Goal: Task Accomplishment & Management: Manage account settings

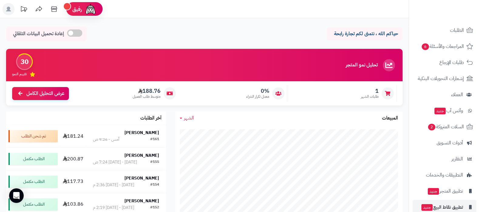
scroll to position [65, 0]
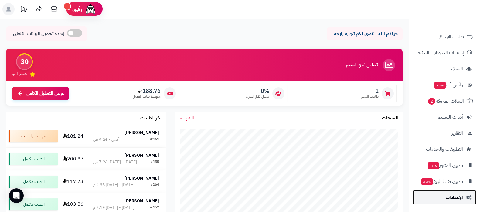
click at [449, 198] on span "الإعدادات" at bounding box center [454, 197] width 17 height 9
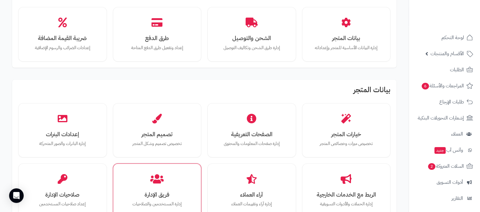
scroll to position [76, 0]
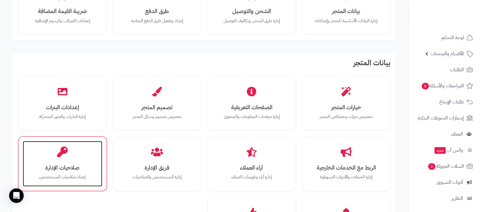
click at [93, 161] on div "صلاحيات الإدارة إعداد صلاحيات المستخدمين" at bounding box center [63, 164] width 80 height 46
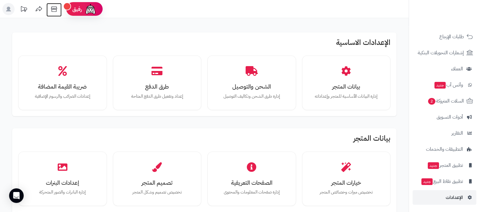
click at [56, 13] on icon at bounding box center [54, 9] width 12 height 12
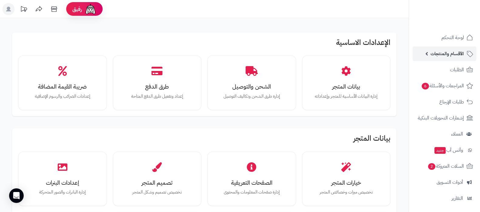
click at [440, 55] on span "الأقسام والمنتجات" at bounding box center [447, 53] width 33 height 9
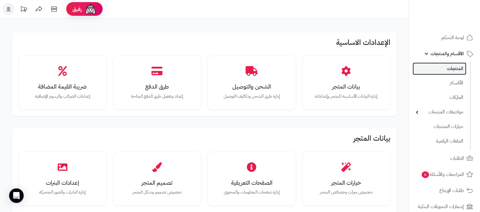
click at [445, 69] on link "المنتجات" at bounding box center [440, 69] width 54 height 12
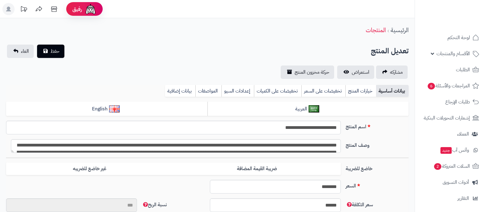
type input "**"
type input "**********"
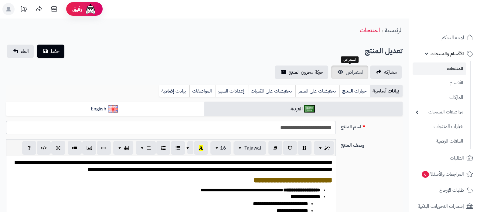
type input "******"
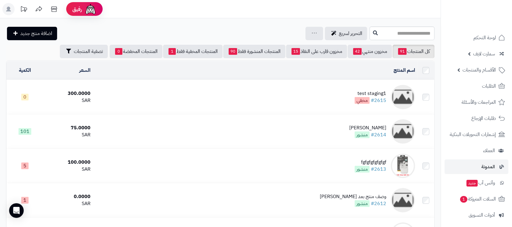
scroll to position [81, 0]
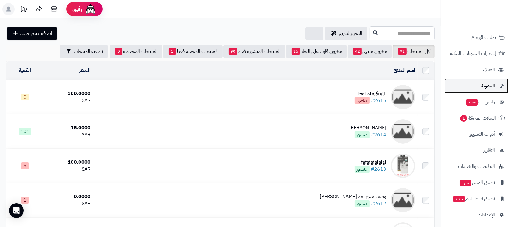
click at [485, 85] on span "المدونة" at bounding box center [488, 85] width 14 height 9
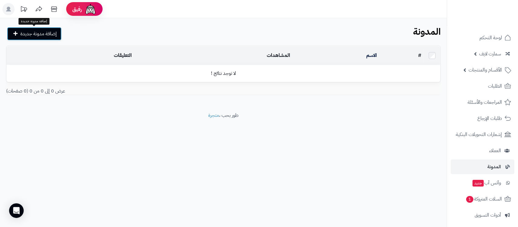
click at [40, 32] on span "إضافة مدونة جديدة" at bounding box center [38, 33] width 36 height 7
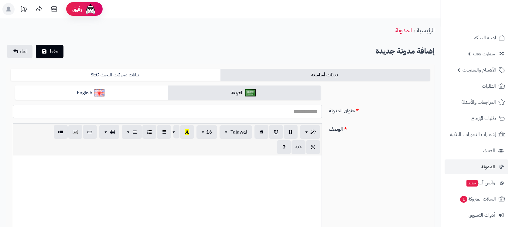
click at [300, 114] on input "عنوان المدونة" at bounding box center [167, 111] width 309 height 14
type input "****"
click at [258, 172] on div at bounding box center [167, 200] width 309 height 91
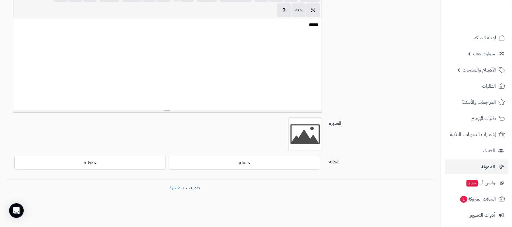
scroll to position [137, 0]
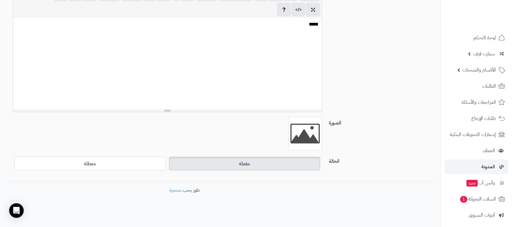
click at [295, 166] on label "مفعلة" at bounding box center [245, 163] width 152 height 14
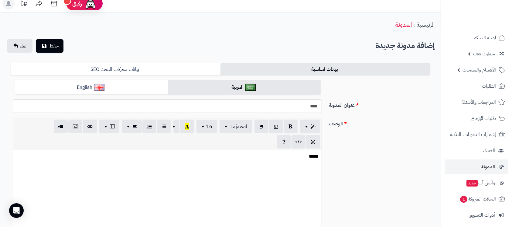
scroll to position [0, 0]
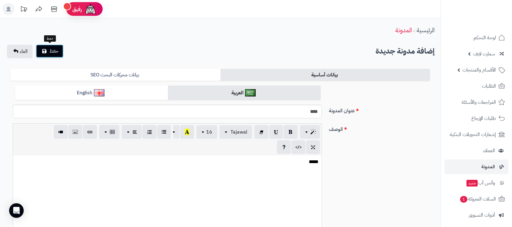
click at [58, 54] on span "حفظ" at bounding box center [53, 50] width 9 height 7
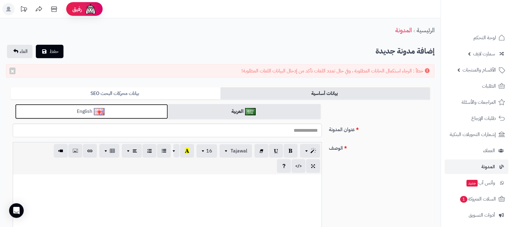
click at [150, 114] on link "English" at bounding box center [91, 111] width 153 height 15
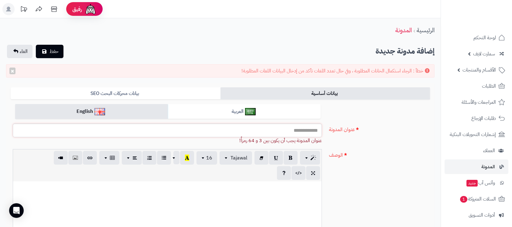
click at [276, 134] on input "عنوان المدونة" at bounding box center [167, 130] width 309 height 14
type input "*****"
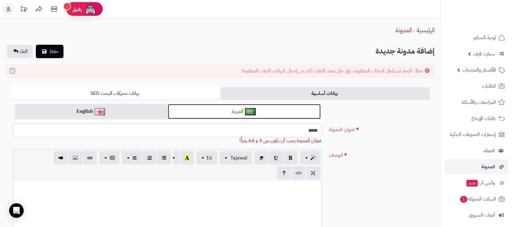
click at [270, 109] on link "العربية" at bounding box center [244, 111] width 153 height 15
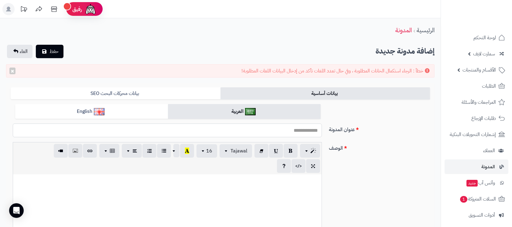
click at [287, 137] on input "عنوان المدونة" at bounding box center [167, 130] width 309 height 14
type input "****"
click at [227, 194] on div at bounding box center [167, 219] width 309 height 91
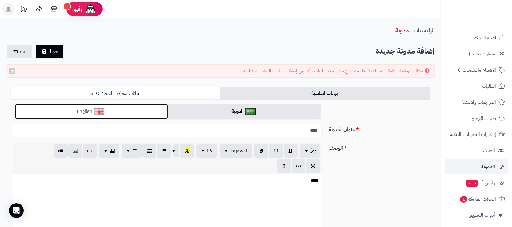
click at [117, 109] on link "English" at bounding box center [91, 111] width 153 height 15
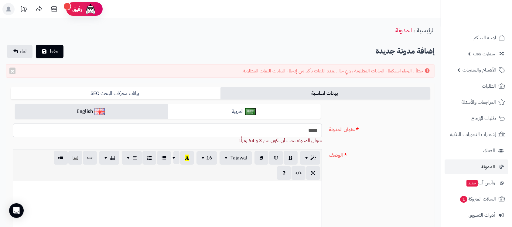
click at [207, 194] on div at bounding box center [167, 226] width 309 height 91
click at [56, 50] on span "حفظ" at bounding box center [53, 50] width 9 height 7
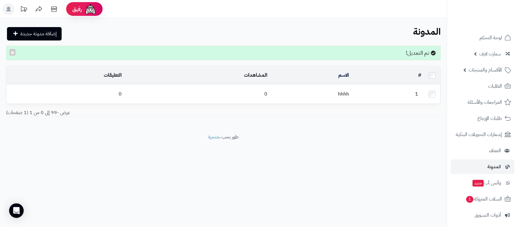
click at [339, 86] on td "hhhh" at bounding box center [311, 94] width 82 height 19
click at [13, 49] on button "×" at bounding box center [12, 52] width 6 height 7
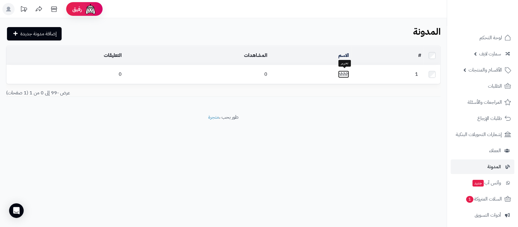
click at [341, 71] on link "hhhh" at bounding box center [343, 73] width 11 height 7
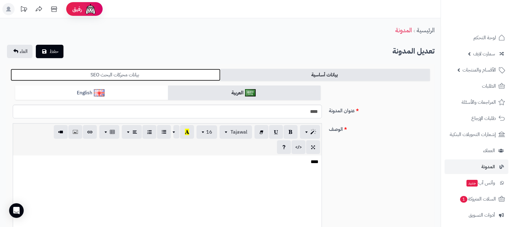
click at [181, 71] on link "بيانات محركات البحث SEO" at bounding box center [116, 75] width 210 height 12
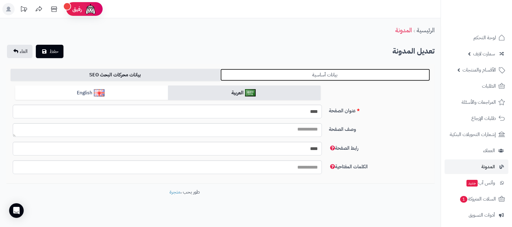
click at [346, 71] on link "بيانات أساسية" at bounding box center [325, 75] width 210 height 12
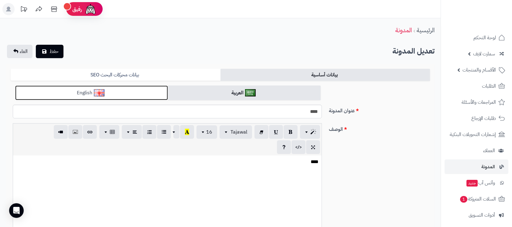
click at [138, 98] on link "English" at bounding box center [91, 92] width 153 height 15
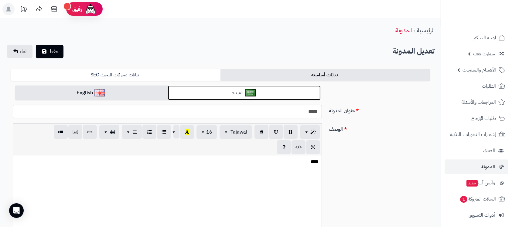
click at [237, 96] on link "العربية" at bounding box center [244, 92] width 153 height 15
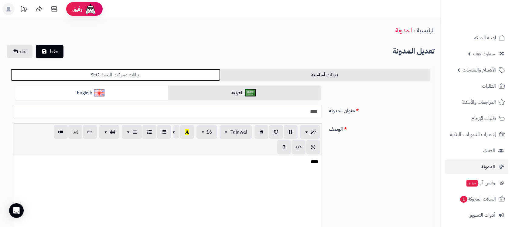
click at [143, 73] on link "بيانات محركات البحث SEO" at bounding box center [116, 75] width 210 height 12
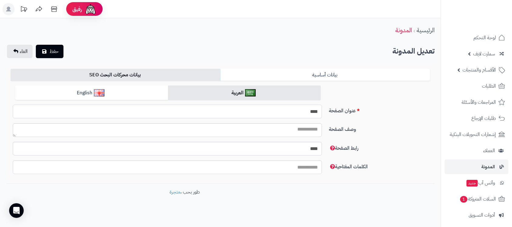
click at [315, 116] on input "****" at bounding box center [167, 111] width 309 height 14
click at [313, 144] on input "****" at bounding box center [167, 149] width 309 height 14
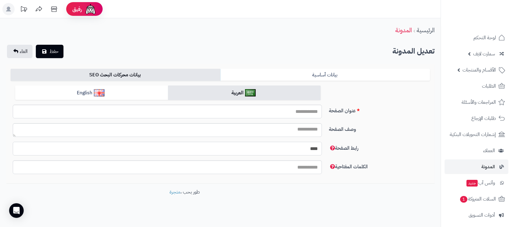
click at [313, 144] on input "****" at bounding box center [167, 149] width 309 height 14
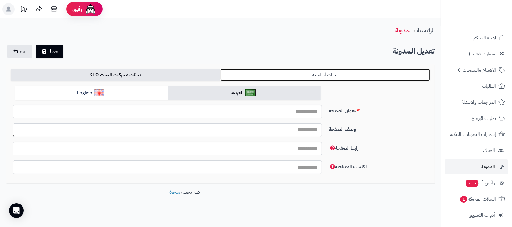
click at [367, 70] on link "بيانات أساسية" at bounding box center [325, 75] width 210 height 12
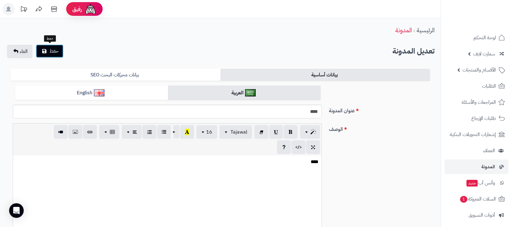
click at [48, 47] on button "حفظ" at bounding box center [50, 50] width 28 height 13
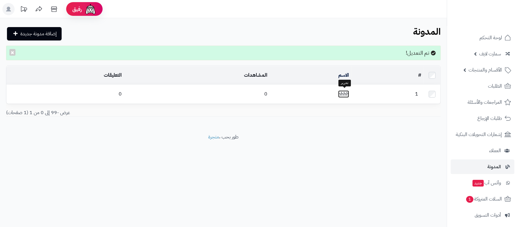
click at [343, 90] on link "hhhh" at bounding box center [343, 93] width 11 height 7
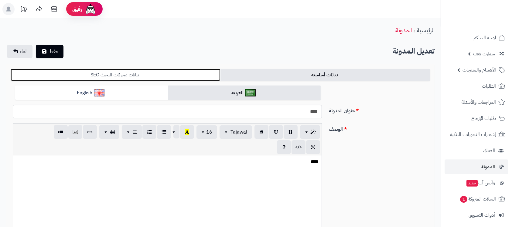
click at [150, 79] on link "بيانات محركات البحث SEO" at bounding box center [116, 75] width 210 height 12
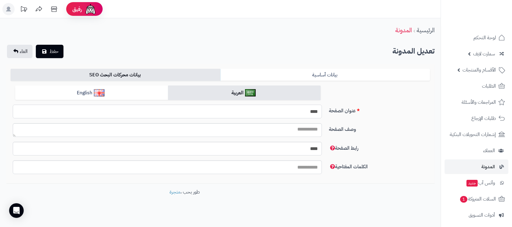
click at [310, 115] on input "****" at bounding box center [167, 111] width 309 height 14
click at [312, 149] on input "****" at bounding box center [167, 149] width 309 height 14
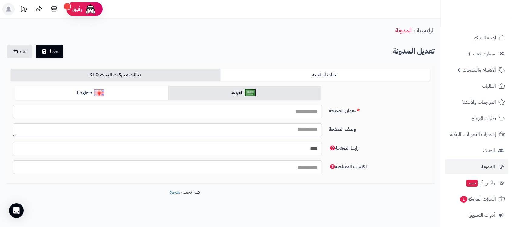
click at [312, 149] on input "****" at bounding box center [167, 149] width 309 height 14
click at [54, 53] on span "حفظ" at bounding box center [53, 50] width 9 height 7
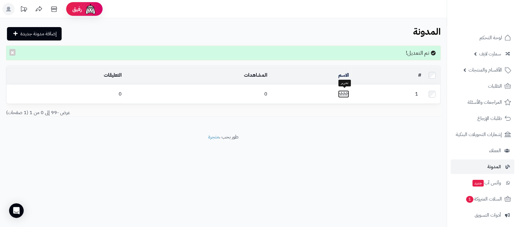
click at [342, 90] on link "hhhh" at bounding box center [343, 93] width 11 height 7
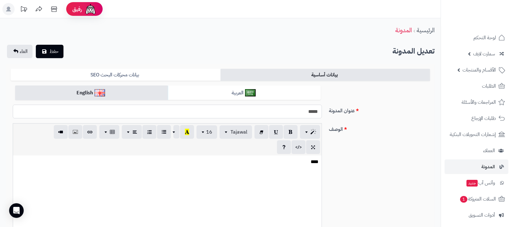
click at [271, 115] on input "*****" at bounding box center [167, 111] width 309 height 14
paste input "**********"
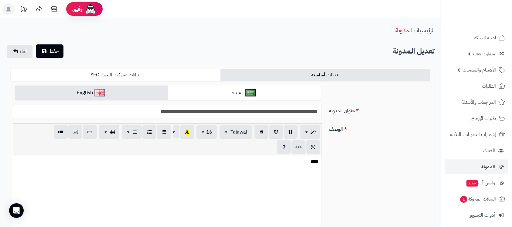
type input "**********"
click at [53, 52] on span "حفظ" at bounding box center [53, 50] width 9 height 7
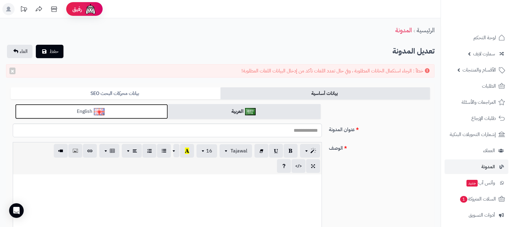
click at [137, 107] on link "English" at bounding box center [91, 111] width 153 height 15
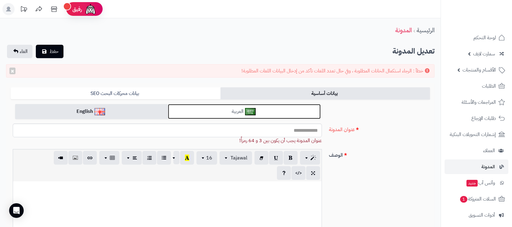
click at [284, 110] on link "العربية" at bounding box center [244, 111] width 153 height 15
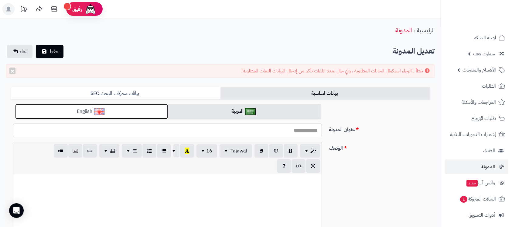
click at [143, 112] on link "English" at bounding box center [91, 111] width 153 height 15
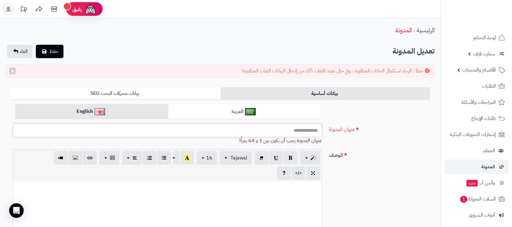
click at [244, 131] on input "عنوان المدونة" at bounding box center [167, 130] width 309 height 14
paste input "**********"
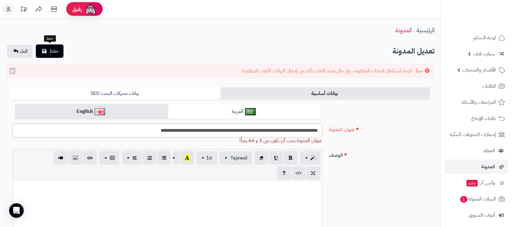
type input "**********"
click at [51, 47] on span "حفظ" at bounding box center [53, 50] width 9 height 7
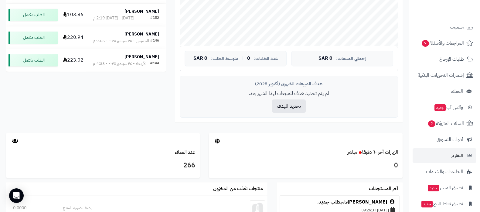
scroll to position [65, 0]
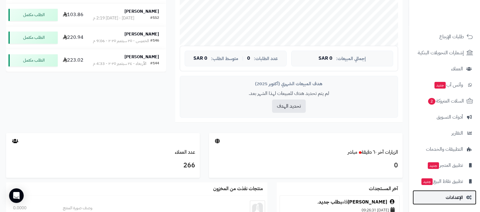
click at [449, 197] on span "الإعدادات" at bounding box center [454, 197] width 17 height 9
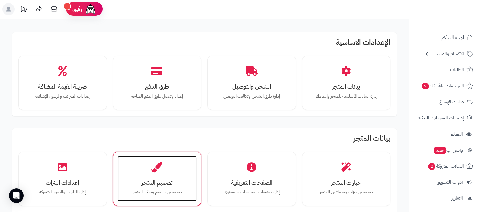
click at [149, 193] on p "تخصيص تصميم وشكل المتجر" at bounding box center [157, 192] width 67 height 7
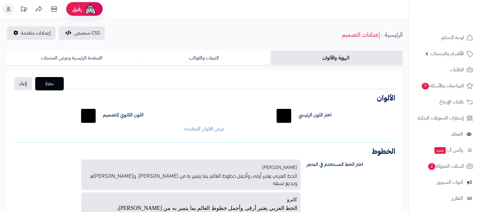
click at [27, 26] on div "CSS مخصص إعدادات متقدمة الرئيسية إعدادات التصميم الهوية والألوان الثيمات والقوا…" at bounding box center [204, 186] width 409 height 336
click at [26, 31] on span "إعدادات متقدمة" at bounding box center [36, 32] width 30 height 7
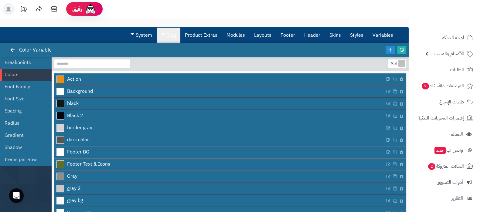
click at [170, 31] on link "Blog" at bounding box center [169, 35] width 24 height 15
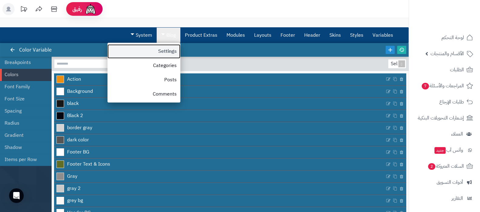
click at [169, 52] on link "Settings" at bounding box center [143, 51] width 73 height 14
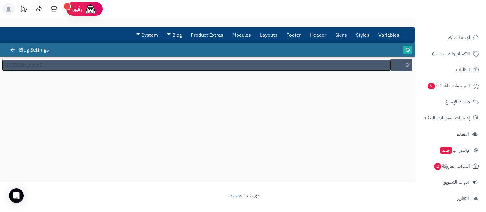
click at [35, 69] on link "كوفي ديو" at bounding box center [196, 66] width 389 height 12
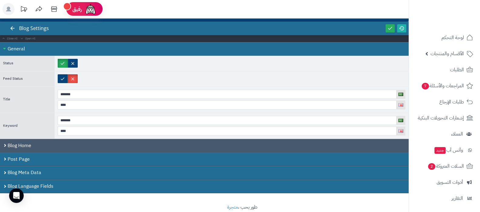
scroll to position [32, 0]
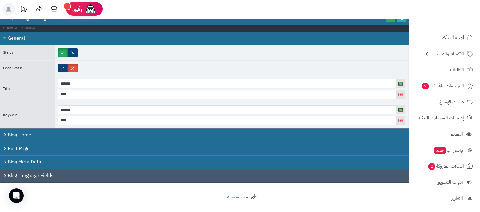
click at [61, 175] on div "Blog Language Fields" at bounding box center [204, 176] width 409 height 14
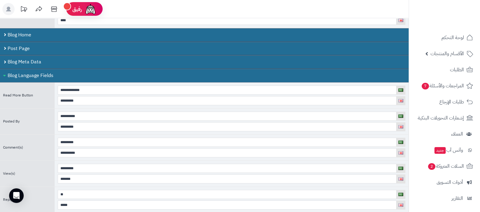
scroll to position [146, 0]
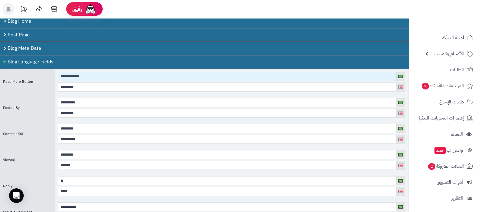
click at [60, 75] on input "**********" at bounding box center [227, 76] width 339 height 9
click at [104, 74] on input "**********" at bounding box center [227, 76] width 339 height 9
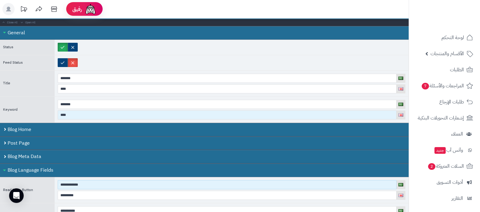
scroll to position [0, 0]
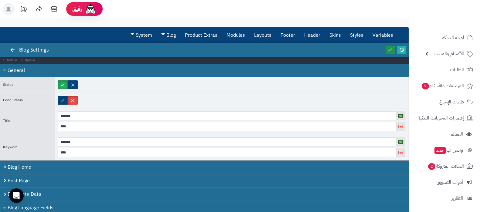
type input "**********"
click at [388, 49] on icon at bounding box center [389, 49] width 5 height 5
click at [401, 51] on icon at bounding box center [401, 49] width 5 height 5
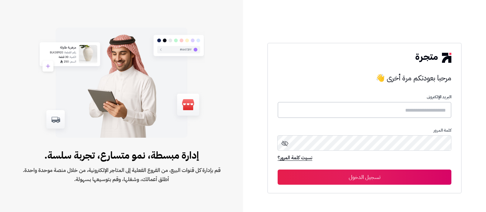
click at [394, 110] on input "text" at bounding box center [365, 110] width 174 height 16
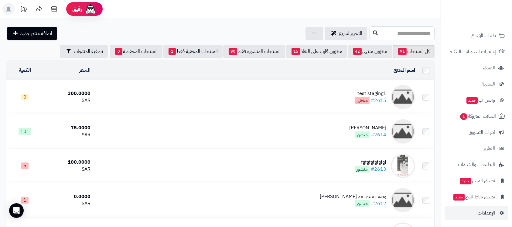
scroll to position [84, 0]
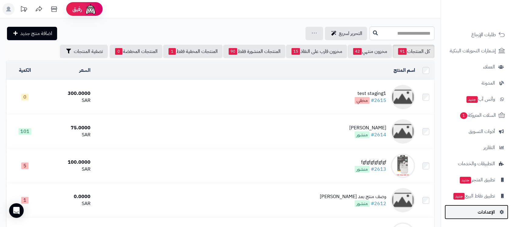
click at [482, 211] on span "الإعدادات" at bounding box center [486, 211] width 17 height 9
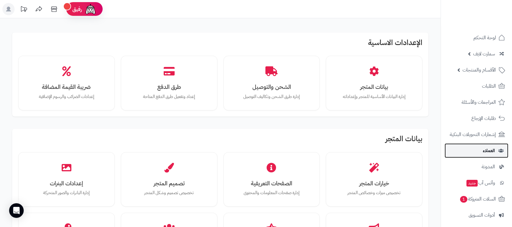
click at [483, 151] on link "العملاء" at bounding box center [477, 150] width 64 height 15
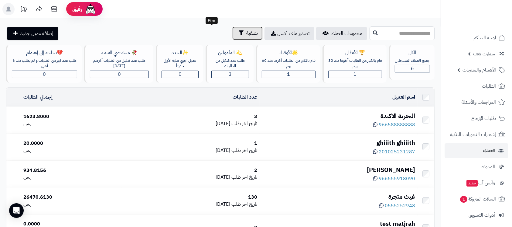
click at [232, 28] on button "تصفية" at bounding box center [247, 32] width 30 height 13
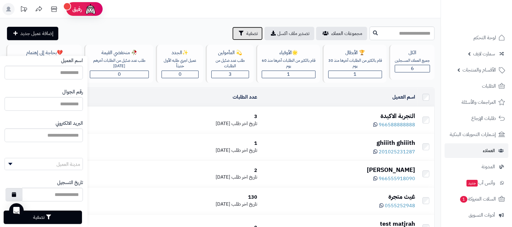
scroll to position [34, 0]
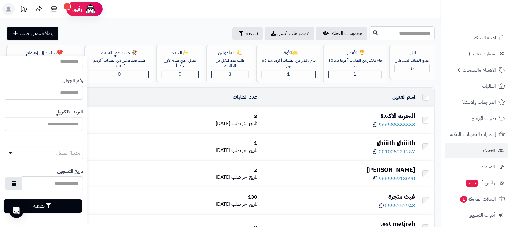
click at [162, 27] on div "مجموعات العملاء تصدير ملف اكسل تصفية إضافة عميل جديد" at bounding box center [187, 33] width 362 height 13
click at [163, 35] on div "مجموعات العملاء تصدير ملف اكسل تصفية إضافة عميل جديد" at bounding box center [187, 33] width 362 height 13
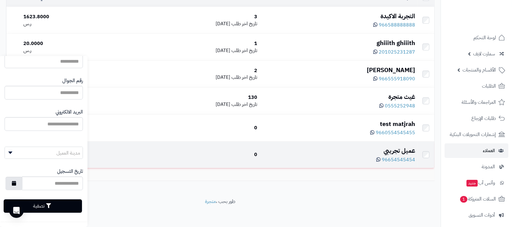
scroll to position [0, 0]
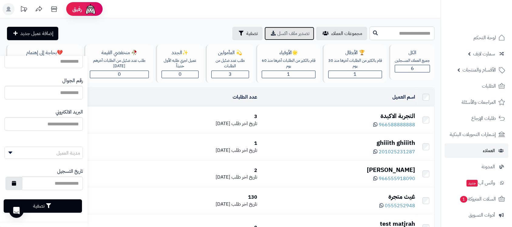
click at [277, 32] on span "تصدير ملف اكسل" at bounding box center [293, 33] width 32 height 7
click at [161, 16] on header "رفيق ! الطلبات معالجة مكتمل إرجاع المنتجات العملاء المتواجدون الان 6 عملاء منتظ…" at bounding box center [256, 9] width 512 height 18
click at [151, 23] on div "**********" at bounding box center [220, 157] width 441 height 279
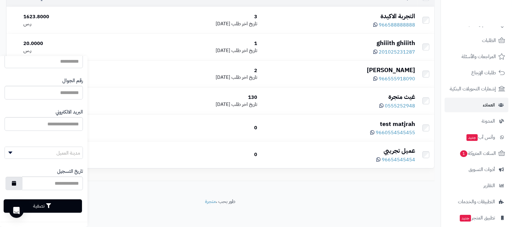
scroll to position [84, 0]
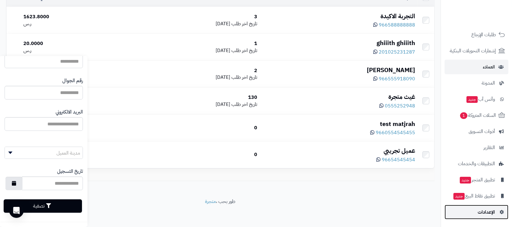
click at [485, 210] on span "الإعدادات" at bounding box center [486, 211] width 17 height 9
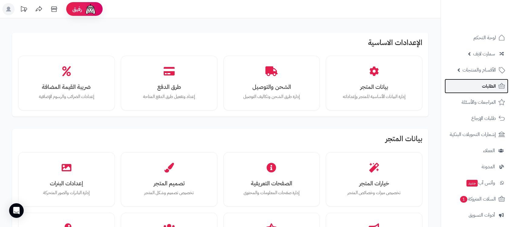
click at [465, 87] on link "الطلبات" at bounding box center [477, 86] width 64 height 15
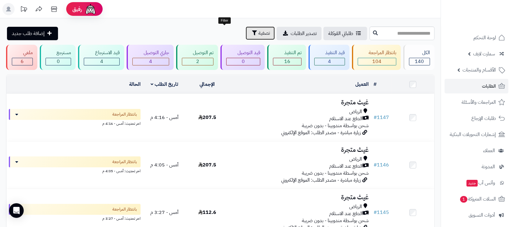
click at [258, 33] on span "تصفية" at bounding box center [264, 32] width 12 height 7
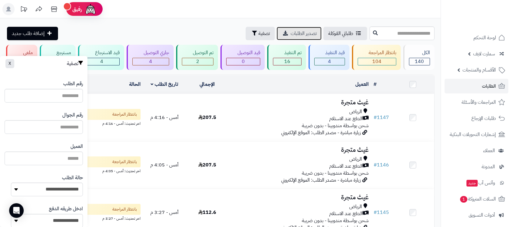
click at [277, 38] on link "تصدير الطلبات" at bounding box center [299, 33] width 45 height 13
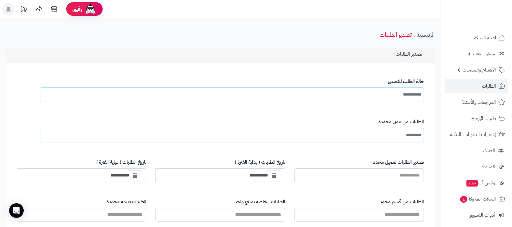
scroll to position [162, 0]
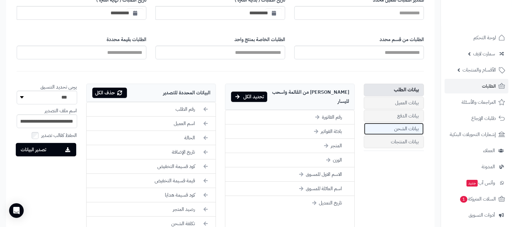
click at [408, 127] on link "بيانات الشحن" at bounding box center [394, 128] width 60 height 12
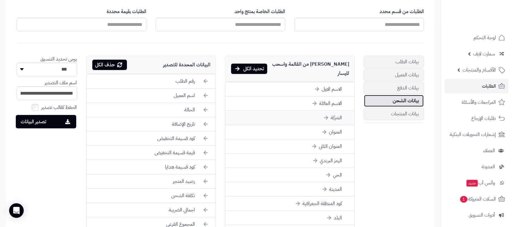
scroll to position [202, 0]
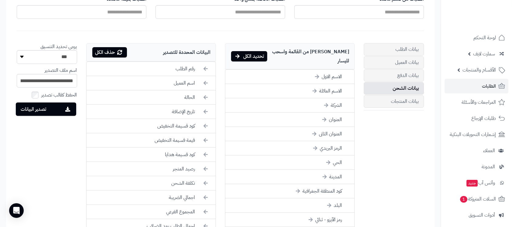
click at [107, 53] on div "حذف الكل" at bounding box center [109, 52] width 35 height 10
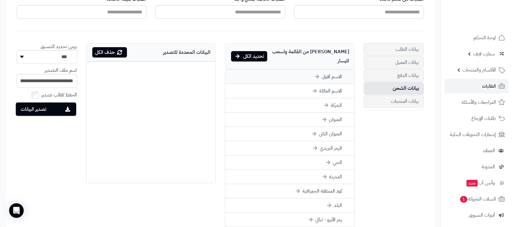
click at [323, 70] on li "الاسم الاول" at bounding box center [289, 77] width 129 height 14
click at [339, 141] on li "الحي" at bounding box center [289, 148] width 129 height 14
click at [339, 98] on li "العنوان" at bounding box center [289, 105] width 129 height 14
click at [340, 155] on li "البلد" at bounding box center [289, 162] width 129 height 14
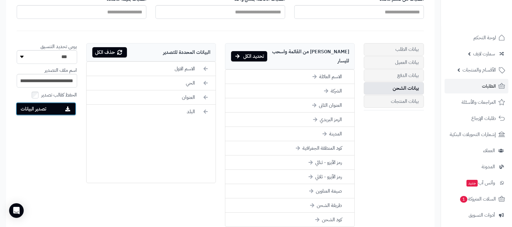
click at [51, 108] on button "تصدير البيانات" at bounding box center [46, 108] width 60 height 13
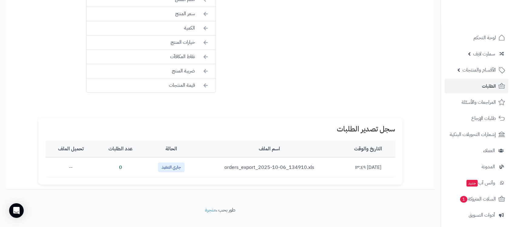
scroll to position [471, 0]
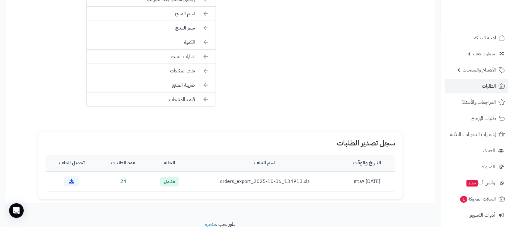
scroll to position [452, 0]
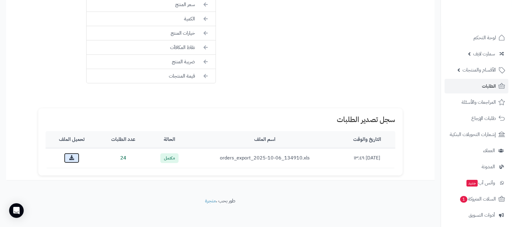
click at [73, 159] on icon at bounding box center [71, 157] width 5 height 5
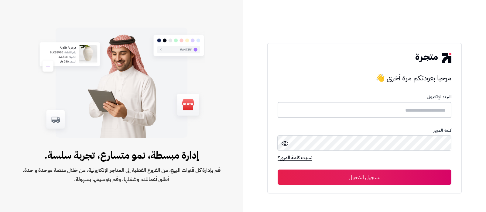
click at [433, 108] on input "text" at bounding box center [365, 110] width 174 height 16
type input "**********"
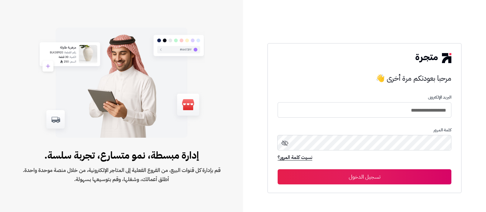
click at [371, 174] on button "تسجيل الدخول" at bounding box center [365, 176] width 174 height 15
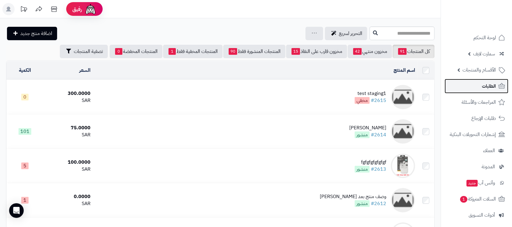
click at [482, 84] on span "الطلبات" at bounding box center [489, 86] width 14 height 9
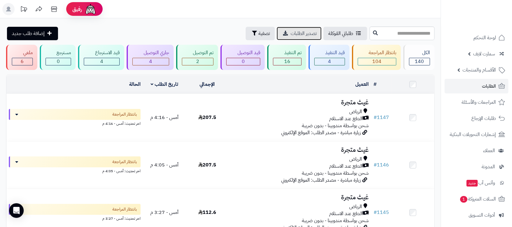
click at [291, 33] on span "تصدير الطلبات" at bounding box center [304, 33] width 26 height 7
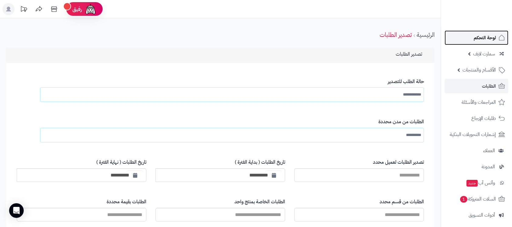
click at [485, 38] on span "لوحة التحكم" at bounding box center [485, 37] width 22 height 9
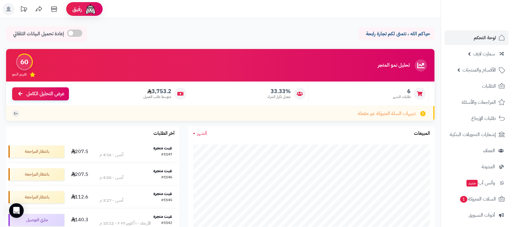
click at [306, 27] on div "حياكم الله ، نتمنى لكم تجارة رابحة إعادة تحميل البيانات التلقائي" at bounding box center [220, 35] width 428 height 18
click at [482, 88] on link "الطلبات" at bounding box center [477, 86] width 64 height 15
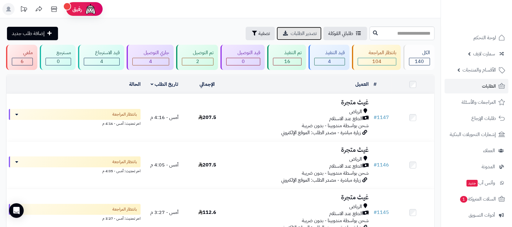
click at [291, 33] on span "تصدير الطلبات" at bounding box center [304, 33] width 26 height 7
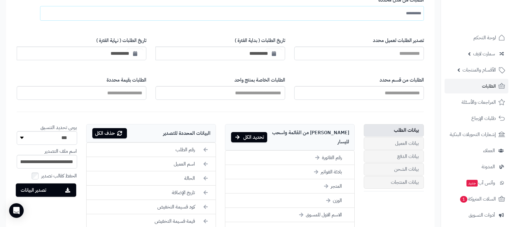
scroll to position [40, 0]
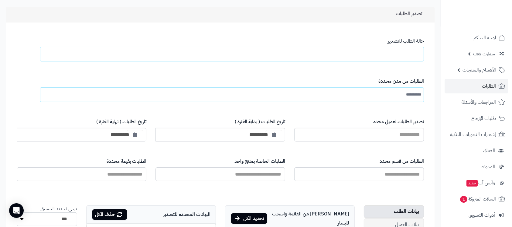
click at [406, 53] on input "text" at bounding box center [407, 54] width 29 height 11
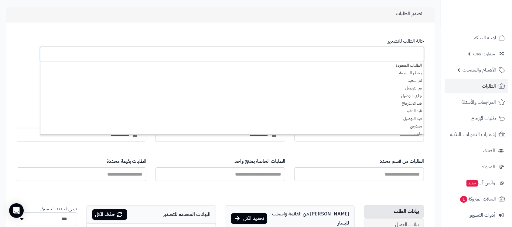
type input "**********"
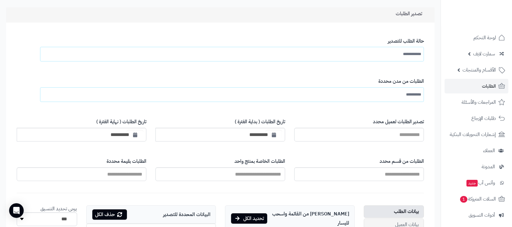
click at [268, 34] on div "**********" at bounding box center [237, 49] width 373 height 33
click at [481, 38] on span "لوحة التحكم" at bounding box center [485, 37] width 22 height 9
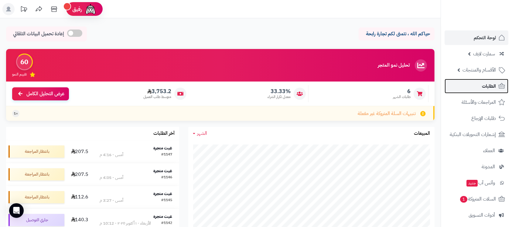
click at [485, 86] on span "الطلبات" at bounding box center [489, 86] width 14 height 9
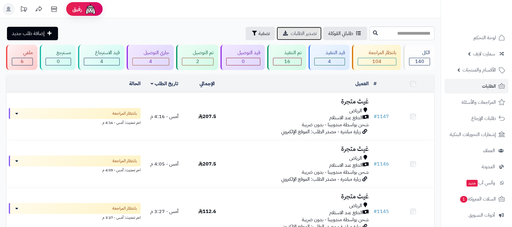
click at [291, 31] on span "تصدير الطلبات" at bounding box center [304, 33] width 26 height 7
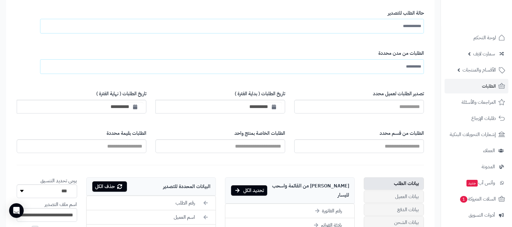
scroll to position [81, 0]
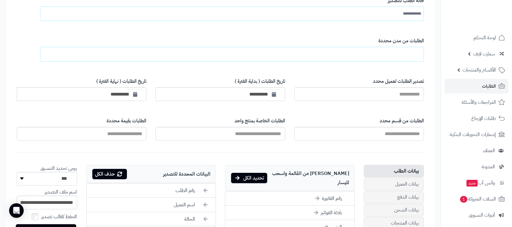
click at [406, 56] on input "text" at bounding box center [408, 54] width 26 height 11
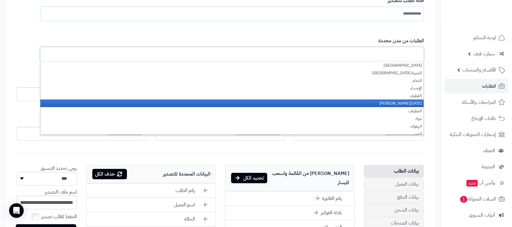
scroll to position [243, 0]
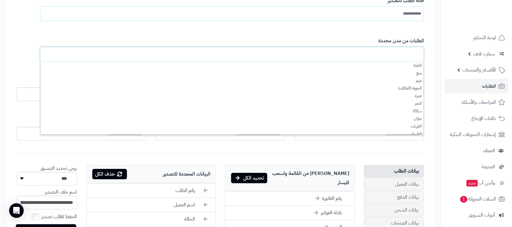
click at [429, 56] on form "**********" at bounding box center [220, 229] width 419 height 484
type input "**********"
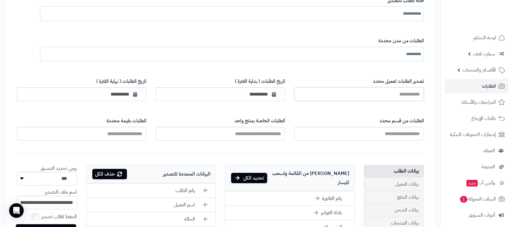
click at [404, 94] on input "تصدير الطلبات لعميل محدد" at bounding box center [359, 94] width 130 height 14
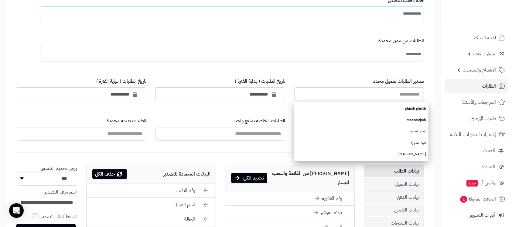
click at [428, 75] on div "تصدير الطلبات لعميل محدد ghiiith ghiiith test matjrah عميل تجريبي غيث متجرة محم…" at bounding box center [359, 89] width 139 height 32
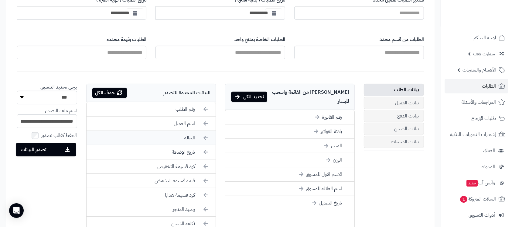
scroll to position [202, 0]
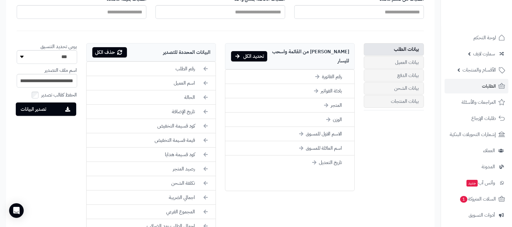
click at [105, 49] on div "حذف الكل" at bounding box center [109, 52] width 35 height 10
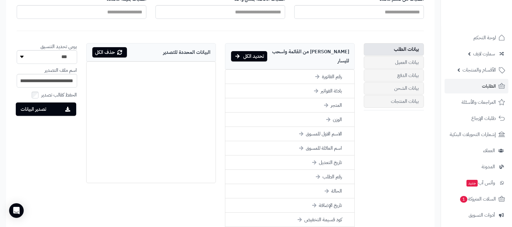
scroll to position [243, 0]
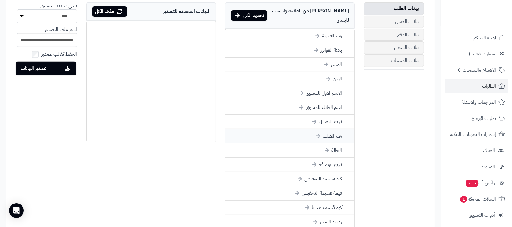
click at [333, 129] on li "رقم الطلب" at bounding box center [289, 136] width 129 height 14
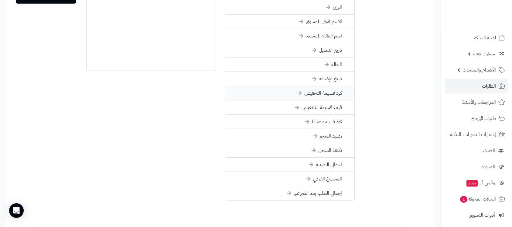
scroll to position [364, 0]
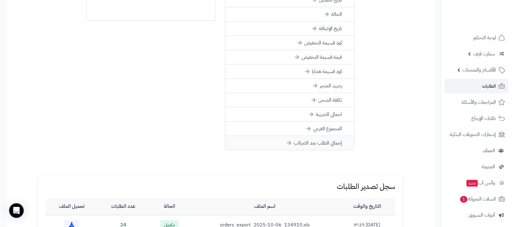
click at [329, 136] on li "إجمالي الطلب بعد الضرائب" at bounding box center [289, 143] width 129 height 14
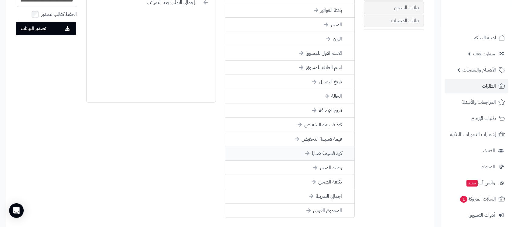
scroll to position [202, 0]
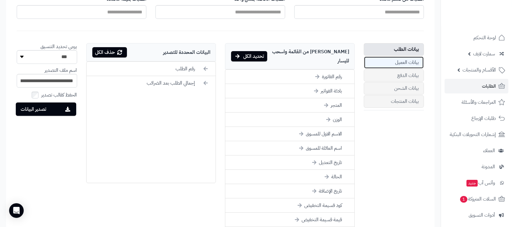
click at [408, 63] on link "بيانات العميل" at bounding box center [394, 62] width 60 height 12
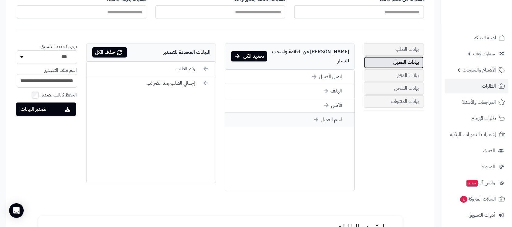
click at [334, 112] on li "اسم العميل" at bounding box center [289, 119] width 129 height 14
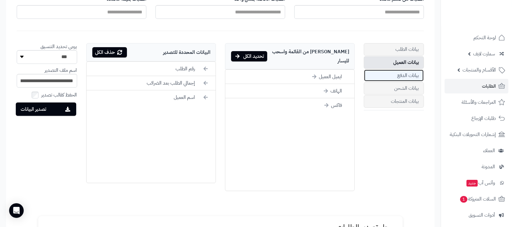
click at [404, 76] on link "بيانات الدفع" at bounding box center [394, 75] width 60 height 12
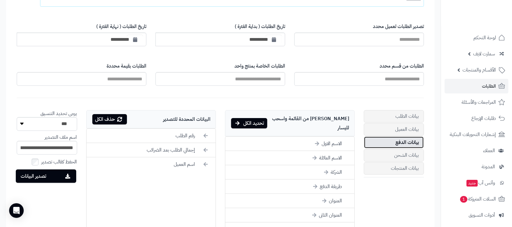
scroll to position [121, 0]
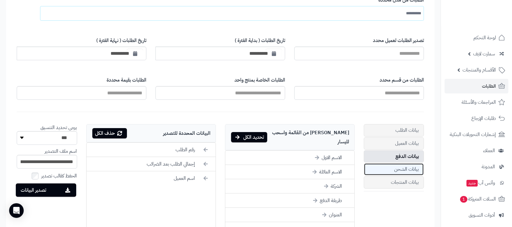
click at [398, 164] on link "بيانات الشحن" at bounding box center [394, 169] width 60 height 12
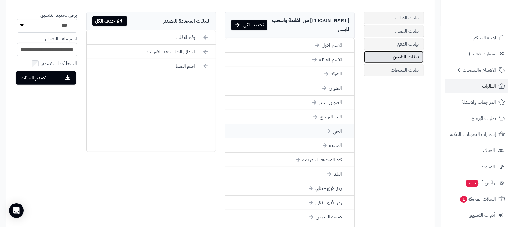
scroll to position [243, 0]
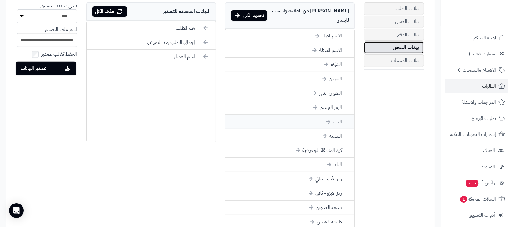
click at [332, 117] on li "الحي" at bounding box center [289, 121] width 129 height 14
click at [334, 114] on li "المدينة" at bounding box center [289, 121] width 129 height 14
click at [335, 72] on li "العنوان" at bounding box center [289, 79] width 129 height 14
click at [333, 72] on li "العنوان الثانى" at bounding box center [289, 79] width 129 height 14
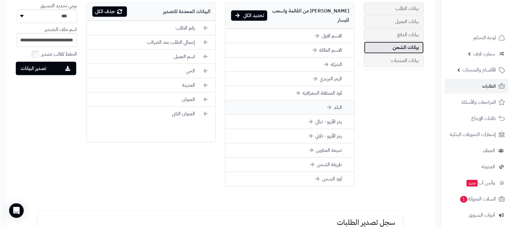
click at [340, 100] on li "البلد" at bounding box center [289, 107] width 129 height 14
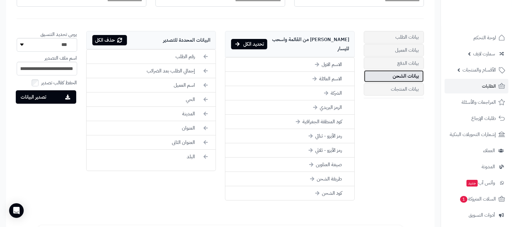
scroll to position [202, 0]
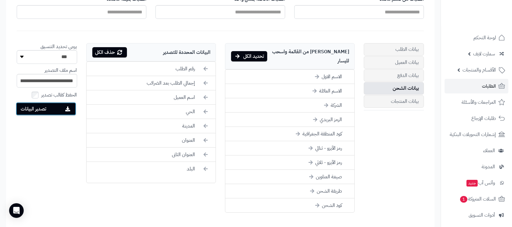
click at [40, 107] on button "تصدير البيانات" at bounding box center [46, 108] width 60 height 13
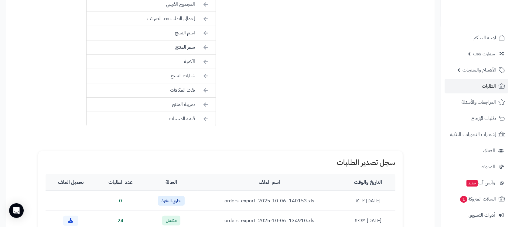
scroll to position [491, 0]
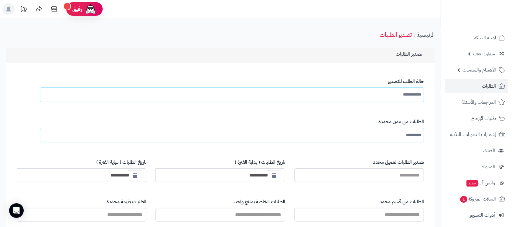
scroll to position [471, 0]
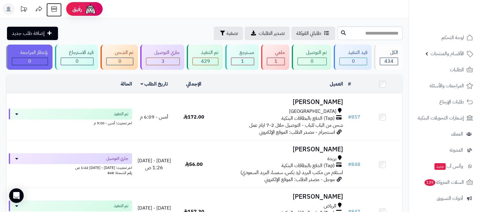
click at [55, 11] on icon at bounding box center [54, 9] width 12 height 12
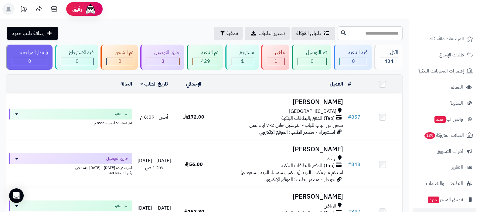
scroll to position [82, 0]
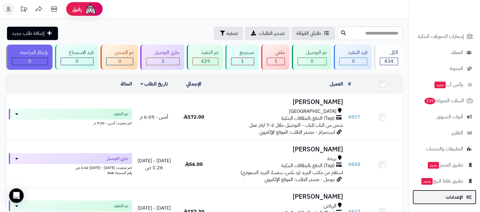
click at [452, 195] on span "الإعدادات" at bounding box center [454, 197] width 17 height 9
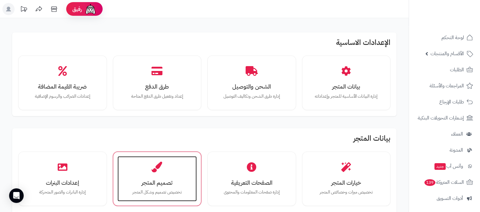
click at [147, 173] on div "تصميم المتجر تخصيص تصميم وشكل المتجر" at bounding box center [158, 179] width 80 height 46
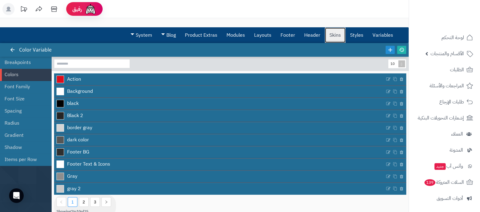
click at [342, 37] on link "Skins" at bounding box center [335, 35] width 21 height 15
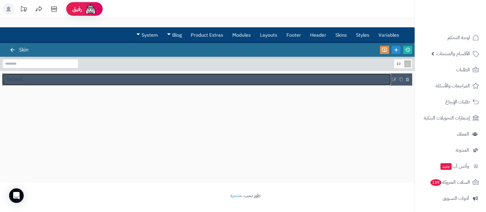
click at [27, 77] on link "Default" at bounding box center [196, 80] width 389 height 12
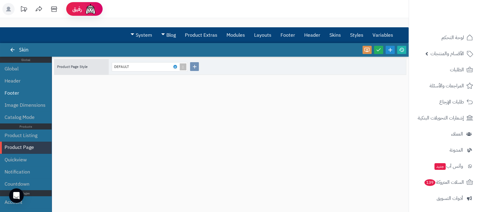
click at [20, 91] on li "Footer" at bounding box center [26, 93] width 52 height 12
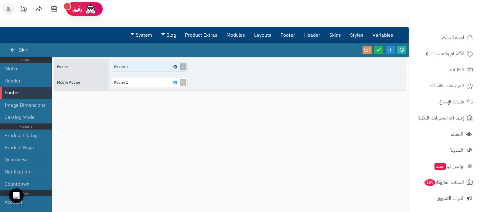
click at [175, 66] on icon at bounding box center [175, 67] width 2 height 3
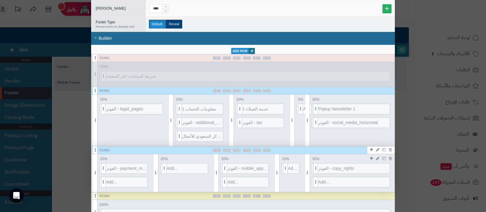
scroll to position [114, 0]
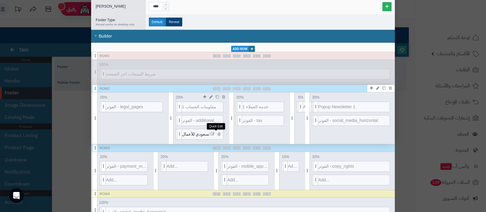
click at [215, 133] on icon at bounding box center [213, 134] width 4 height 4
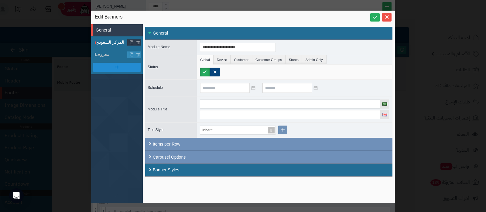
click at [102, 42] on span "المركز السعودي" at bounding box center [119, 42] width 47 height 6
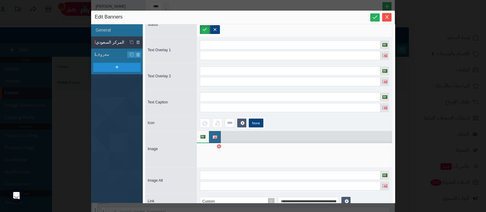
scroll to position [53, 0]
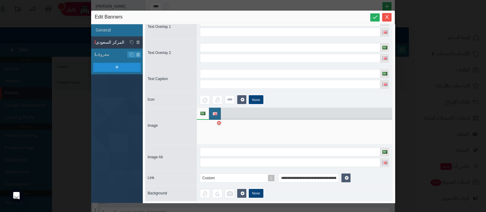
click at [206, 131] on div at bounding box center [209, 132] width 19 height 18
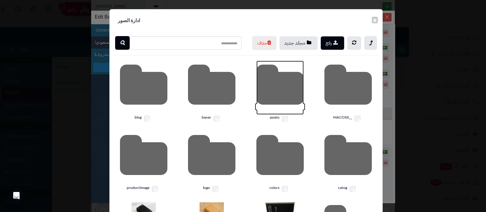
click at [288, 101] on icon at bounding box center [279, 88] width 47 height 54
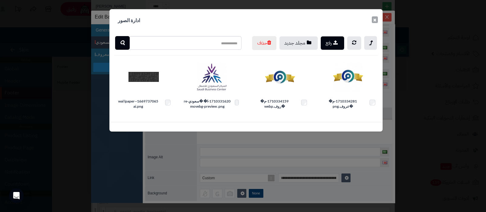
click at [375, 22] on button "×" at bounding box center [375, 19] width 6 height 7
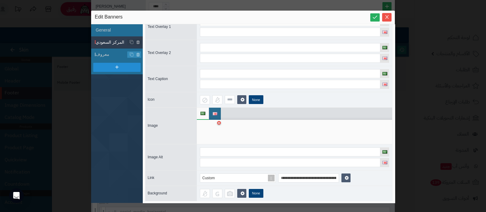
click at [210, 136] on div at bounding box center [209, 132] width 19 height 18
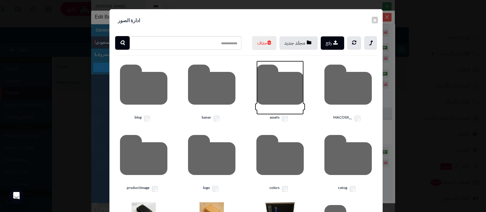
click at [281, 103] on icon at bounding box center [279, 88] width 47 height 54
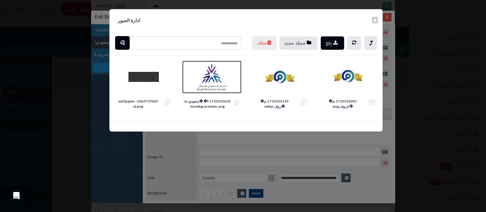
click at [213, 92] on img at bounding box center [211, 77] width 30 height 30
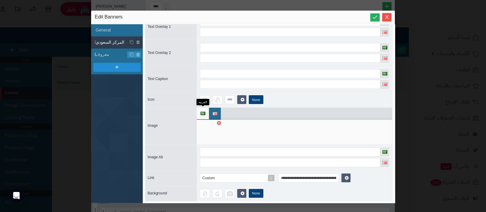
click at [203, 115] on span at bounding box center [202, 114] width 5 height 12
click at [211, 113] on li at bounding box center [215, 114] width 12 height 12
click at [210, 131] on div at bounding box center [209, 132] width 19 height 18
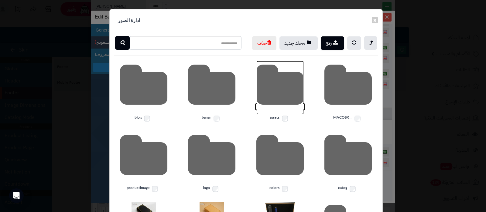
click at [279, 102] on icon at bounding box center [279, 88] width 47 height 54
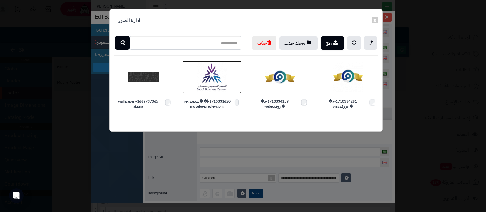
click at [206, 92] on img at bounding box center [211, 77] width 30 height 30
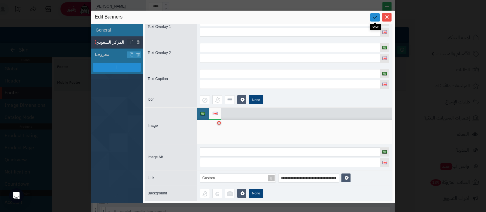
click at [375, 17] on icon at bounding box center [375, 17] width 6 height 6
click at [387, 16] on icon "Close" at bounding box center [386, 17] width 3 height 4
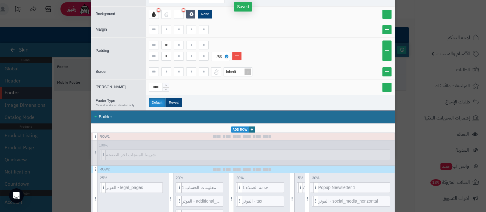
scroll to position [0, 0]
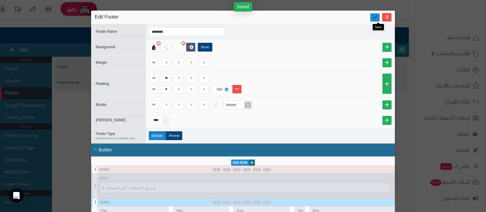
click at [374, 16] on link at bounding box center [374, 17] width 9 height 8
click at [389, 19] on icon "Close" at bounding box center [386, 16] width 5 height 5
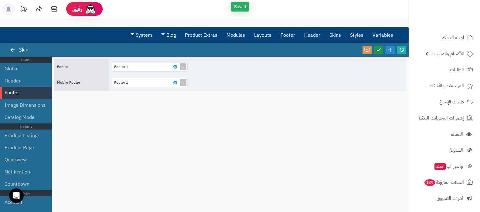
click at [381, 49] on icon at bounding box center [378, 49] width 5 height 5
click at [401, 50] on icon at bounding box center [401, 49] width 5 height 5
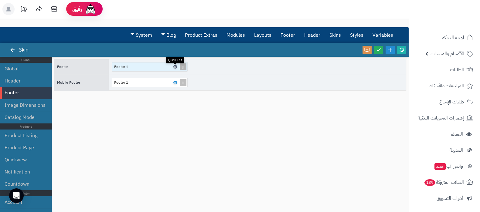
click at [174, 66] on icon at bounding box center [175, 67] width 2 height 3
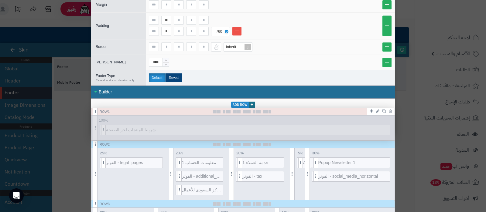
scroll to position [114, 0]
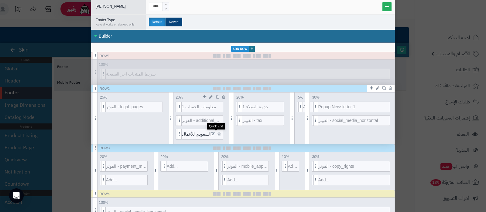
click at [215, 132] on icon at bounding box center [213, 134] width 4 height 4
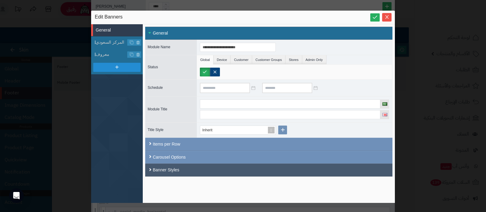
click at [188, 165] on div "Banner Styles" at bounding box center [268, 170] width 247 height 13
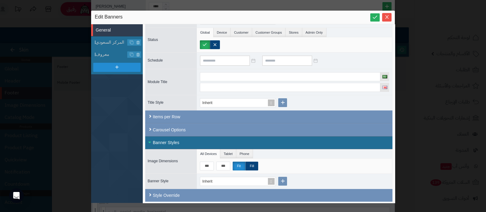
scroll to position [27, 0]
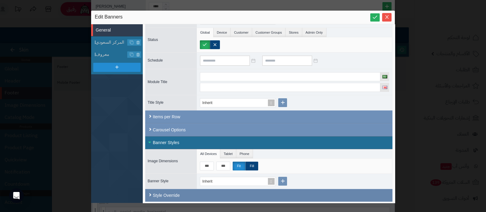
click at [177, 194] on div "Style Override" at bounding box center [268, 195] width 247 height 13
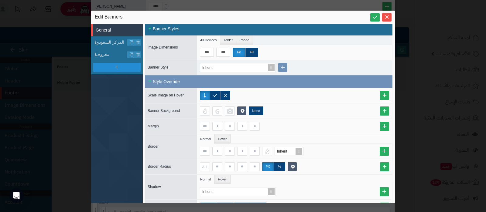
scroll to position [205, 0]
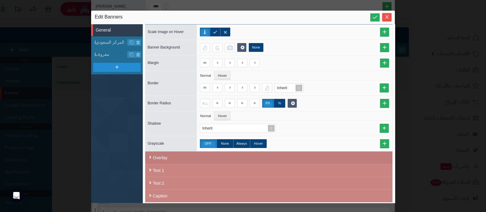
click at [185, 152] on div "Overlay" at bounding box center [268, 158] width 247 height 13
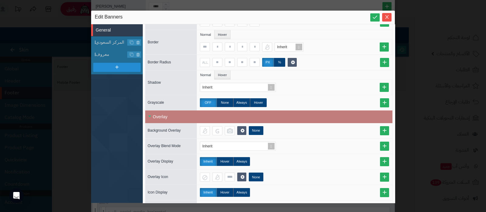
click at [181, 115] on div "Overlay" at bounding box center [268, 117] width 247 height 13
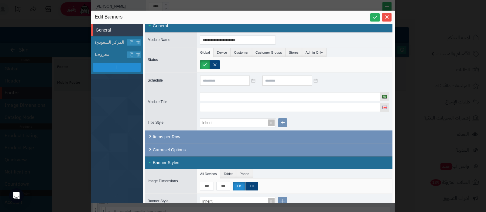
scroll to position [0, 0]
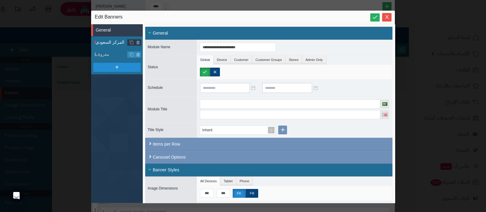
click at [107, 40] on span "المركز السعودي" at bounding box center [119, 42] width 47 height 6
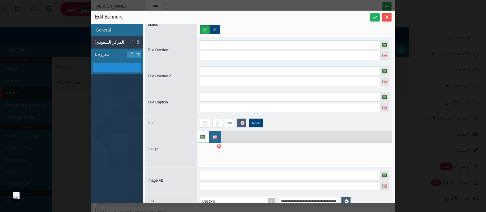
scroll to position [53, 0]
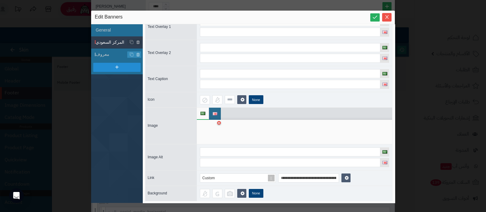
click at [204, 134] on div at bounding box center [209, 132] width 19 height 18
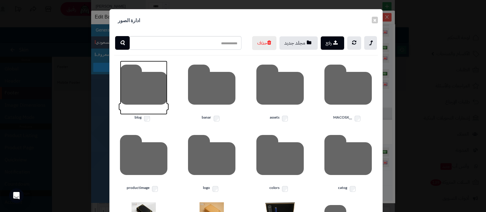
click at [151, 90] on icon at bounding box center [143, 88] width 47 height 54
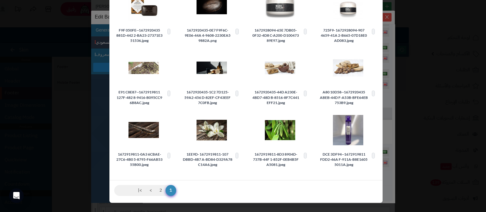
scroll to position [0, 0]
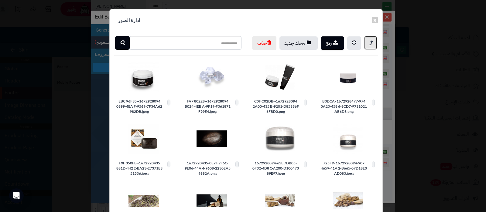
click at [377, 43] on link at bounding box center [370, 43] width 13 height 14
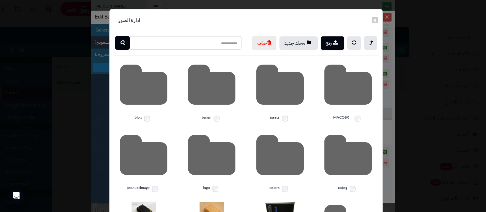
scroll to position [114, 0]
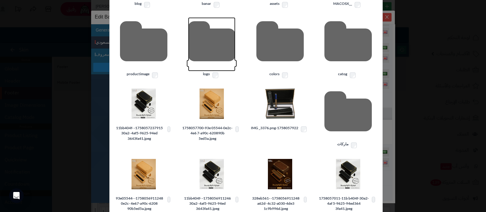
click at [211, 60] on icon at bounding box center [211, 44] width 47 height 54
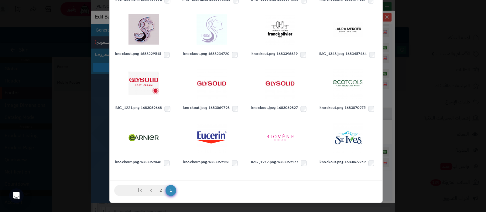
scroll to position [115, 0]
click at [164, 189] on link "2" at bounding box center [160, 190] width 10 height 11
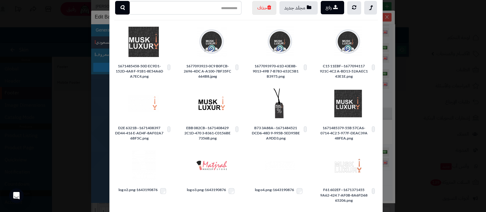
scroll to position [0, 0]
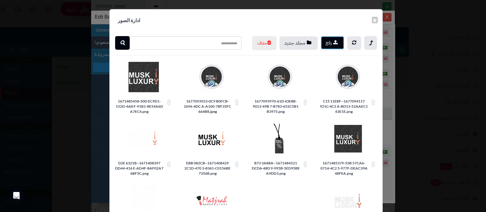
click at [332, 41] on button "رفع" at bounding box center [332, 42] width 23 height 13
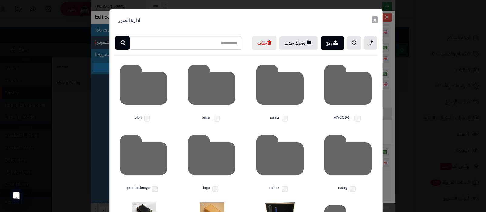
click at [377, 20] on button "×" at bounding box center [375, 19] width 6 height 7
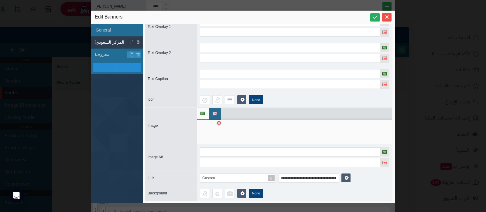
click at [210, 131] on div at bounding box center [209, 132] width 19 height 18
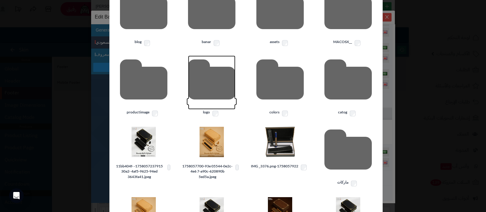
click at [215, 100] on icon at bounding box center [211, 83] width 47 height 54
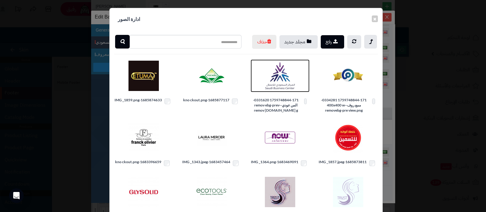
click at [282, 91] on img at bounding box center [280, 76] width 30 height 30
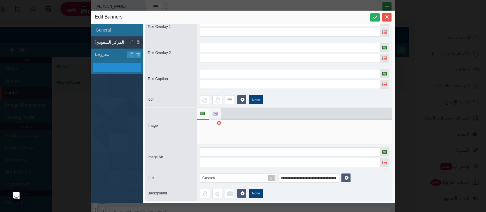
click at [213, 111] on span at bounding box center [215, 114] width 5 height 12
click at [209, 130] on div at bounding box center [209, 132] width 19 height 18
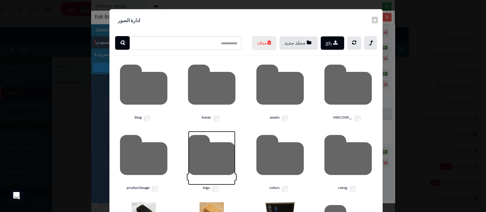
click at [220, 172] on icon at bounding box center [211, 158] width 47 height 54
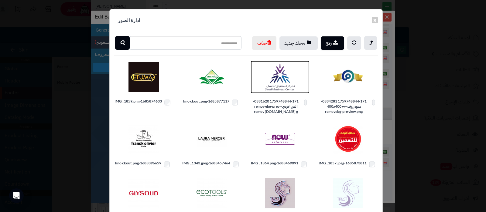
click at [286, 92] on img at bounding box center [280, 77] width 30 height 30
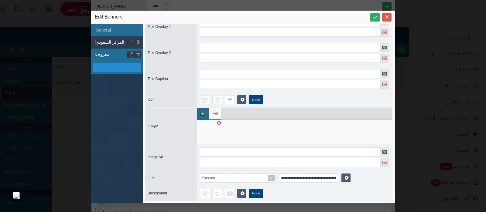
click at [112, 54] on span "معروف" at bounding box center [119, 54] width 47 height 6
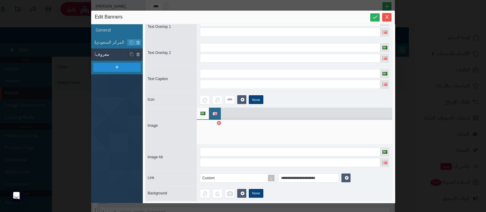
scroll to position [41, 0]
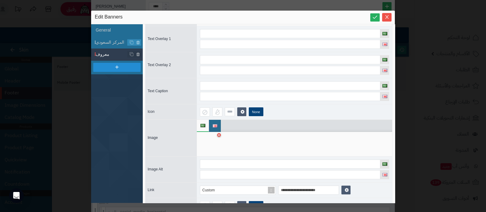
click at [206, 143] on div at bounding box center [209, 144] width 19 height 18
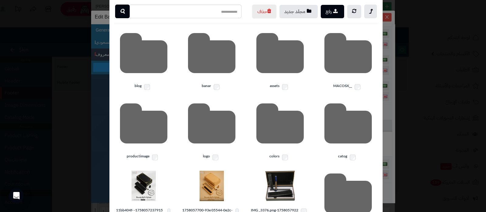
scroll to position [76, 0]
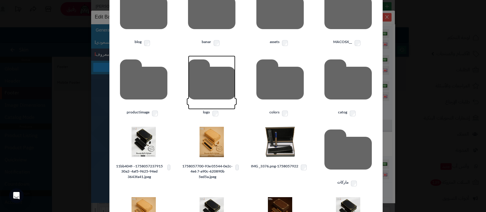
click at [213, 90] on icon at bounding box center [211, 83] width 47 height 54
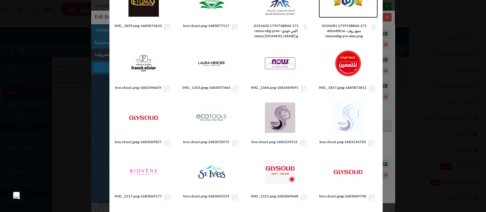
click at [352, 17] on img at bounding box center [348, 1] width 30 height 30
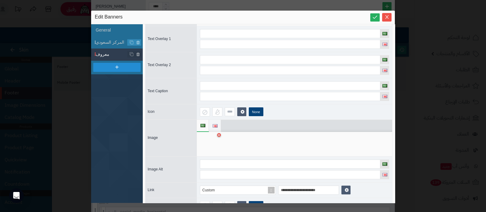
click at [215, 123] on span at bounding box center [215, 126] width 5 height 12
click at [211, 142] on div at bounding box center [209, 144] width 19 height 18
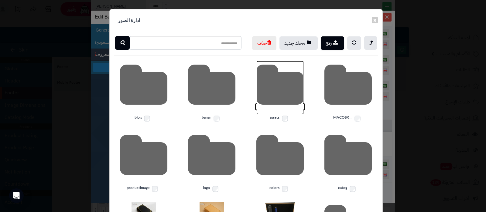
click at [280, 101] on icon at bounding box center [279, 88] width 47 height 54
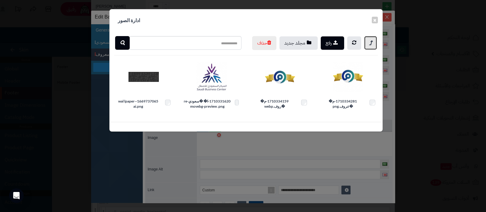
click at [367, 42] on link at bounding box center [370, 43] width 13 height 14
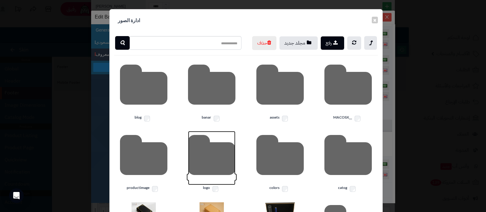
click at [215, 172] on icon at bounding box center [211, 158] width 47 height 54
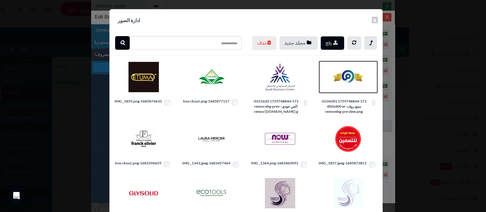
click at [345, 92] on img at bounding box center [348, 77] width 30 height 30
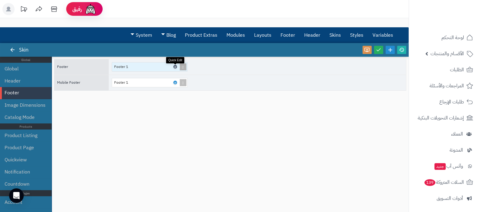
click at [174, 66] on link at bounding box center [175, 67] width 4 height 4
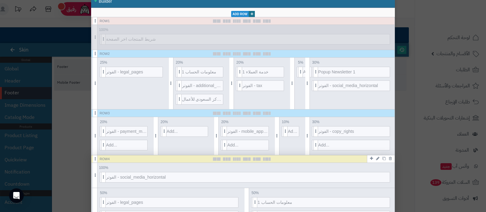
scroll to position [152, 0]
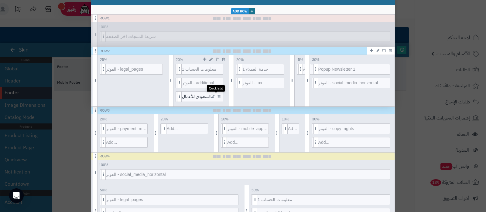
click at [215, 94] on icon at bounding box center [213, 96] width 4 height 4
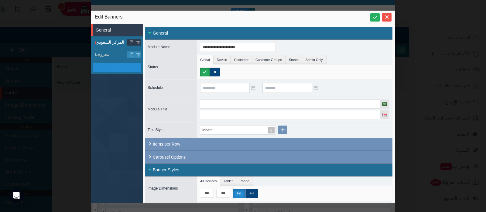
click at [109, 42] on span "المركز السعودي" at bounding box center [119, 42] width 47 height 6
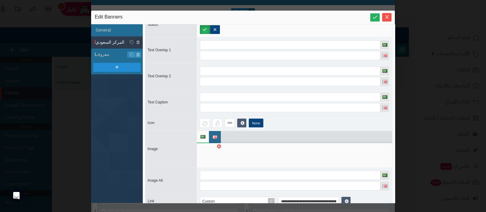
scroll to position [53, 0]
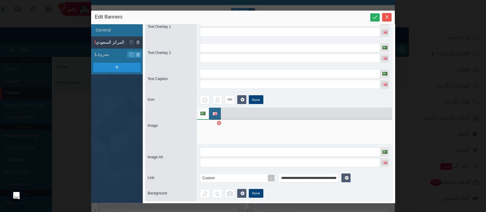
click at [212, 133] on div at bounding box center [209, 132] width 19 height 18
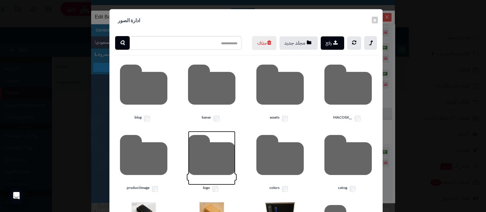
click at [199, 181] on icon at bounding box center [211, 158] width 47 height 54
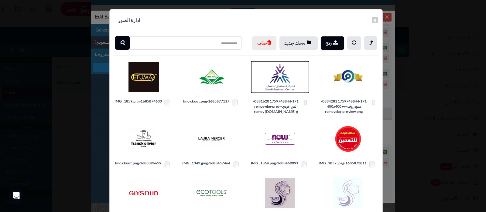
click at [289, 91] on img at bounding box center [280, 77] width 30 height 30
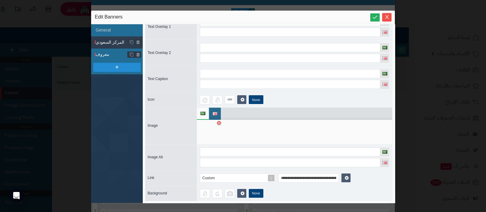
click at [105, 55] on span "معروف" at bounding box center [119, 54] width 47 height 6
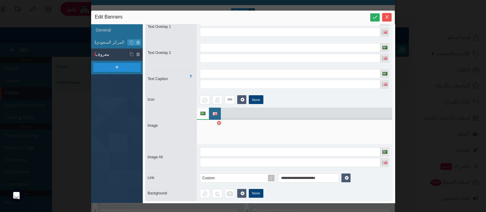
scroll to position [41, 0]
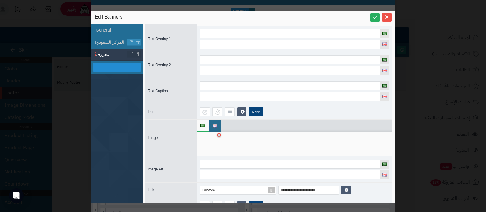
click at [208, 142] on div at bounding box center [209, 144] width 19 height 18
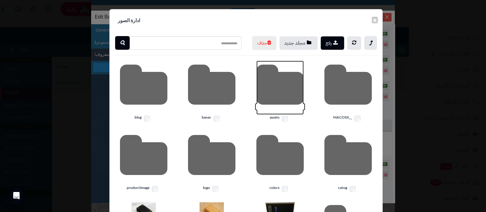
click at [271, 102] on icon at bounding box center [279, 88] width 47 height 54
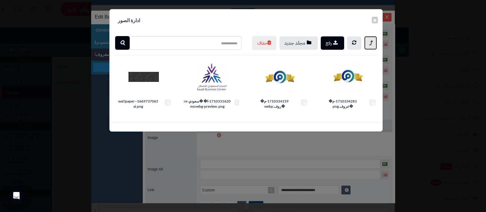
click at [370, 40] on icon at bounding box center [370, 42] width 3 height 7
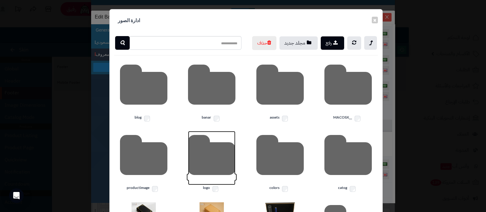
click at [213, 172] on icon at bounding box center [211, 158] width 47 height 54
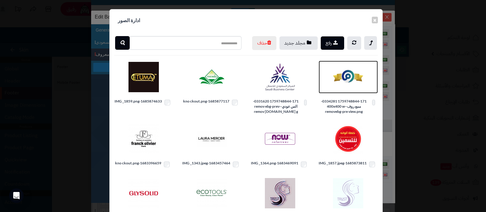
click at [351, 90] on img at bounding box center [348, 77] width 30 height 30
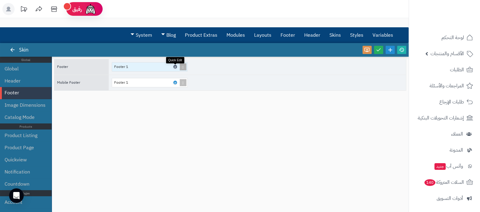
click at [176, 65] on link at bounding box center [175, 67] width 4 height 4
click at [175, 67] on icon at bounding box center [175, 67] width 2 height 3
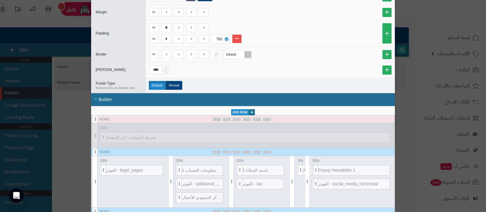
scroll to position [114, 0]
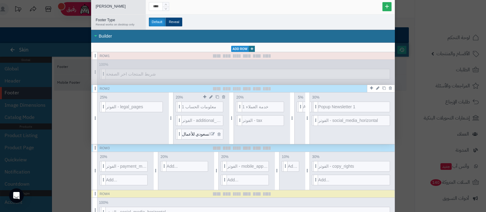
click at [214, 132] on icon at bounding box center [213, 134] width 4 height 4
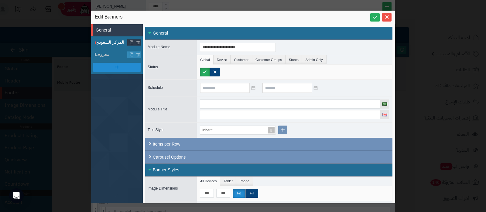
click at [111, 39] on span "المركز السعودي" at bounding box center [119, 42] width 47 height 6
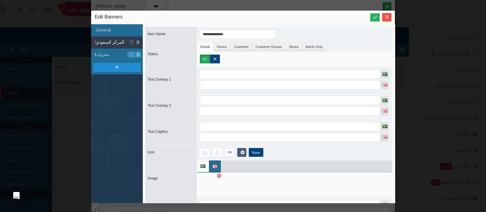
click at [206, 184] on div at bounding box center [209, 185] width 19 height 18
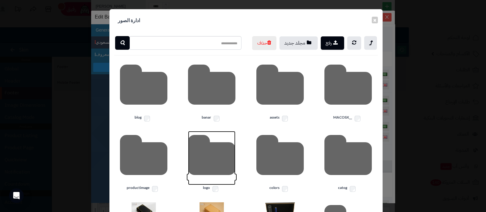
click at [217, 175] on icon at bounding box center [211, 158] width 47 height 54
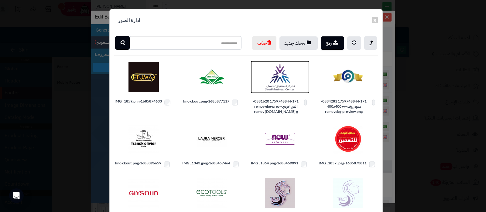
click at [286, 92] on img at bounding box center [280, 77] width 30 height 30
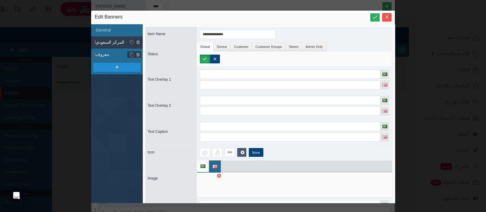
click at [111, 53] on span "معروف" at bounding box center [119, 54] width 47 height 6
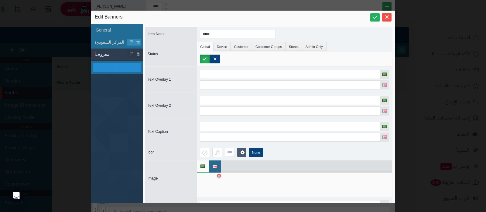
click at [201, 180] on div at bounding box center [209, 185] width 19 height 18
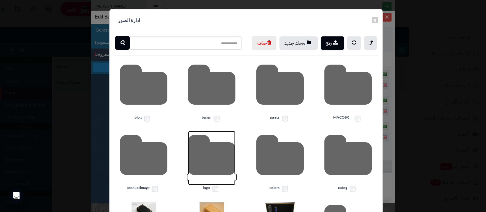
click at [217, 175] on icon at bounding box center [211, 158] width 47 height 54
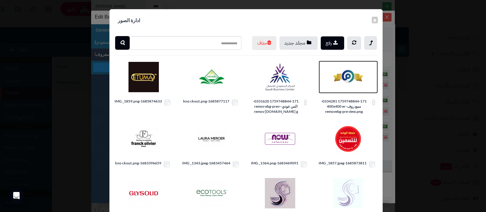
click at [349, 92] on img at bounding box center [348, 77] width 30 height 30
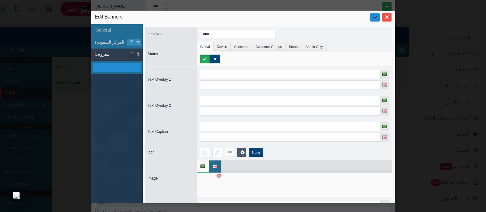
click at [377, 18] on icon at bounding box center [375, 17] width 6 height 6
click at [384, 17] on icon "Close" at bounding box center [386, 16] width 5 height 5
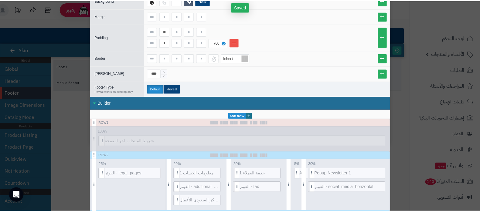
scroll to position [0, 0]
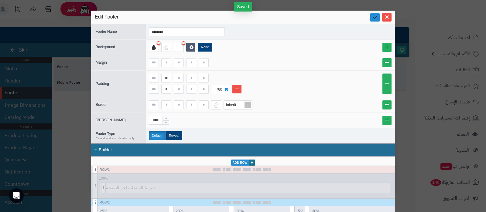
click at [374, 18] on link at bounding box center [374, 17] width 9 height 8
click at [386, 18] on span "Close" at bounding box center [386, 16] width 9 height 5
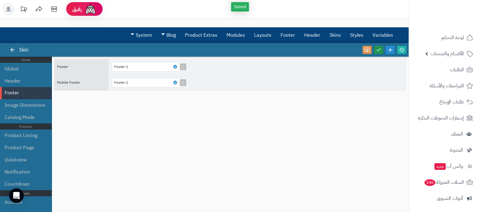
click at [378, 51] on icon at bounding box center [378, 49] width 5 height 5
click at [400, 51] on icon at bounding box center [401, 49] width 5 height 5
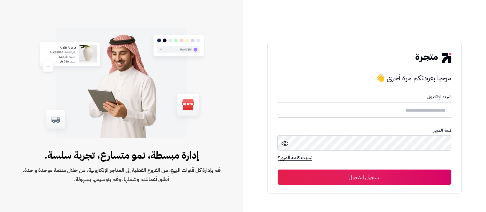
click at [422, 110] on input "text" at bounding box center [365, 110] width 174 height 16
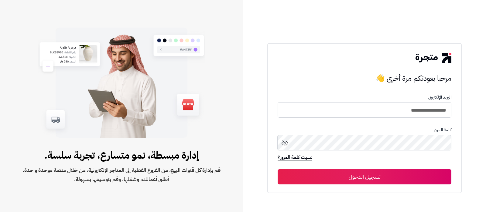
type input "**********"
click at [278, 169] on button "تسجيل الدخول" at bounding box center [365, 176] width 174 height 15
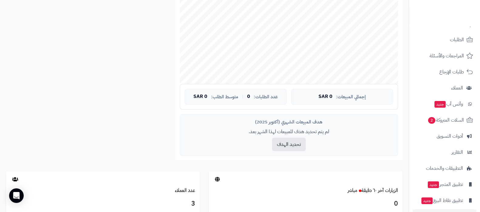
scroll to position [49, 0]
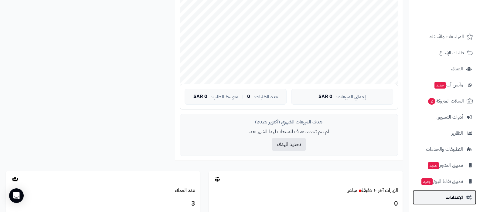
click at [453, 200] on span "الإعدادات" at bounding box center [454, 197] width 17 height 9
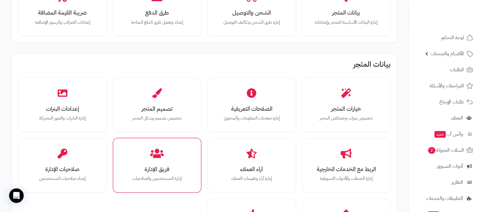
scroll to position [76, 0]
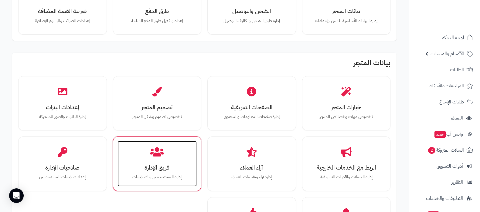
click at [173, 169] on h3 "فريق الإدارة" at bounding box center [157, 168] width 67 height 6
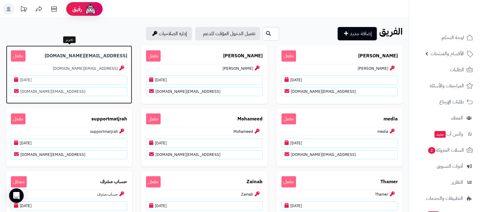
click at [94, 58] on b "edit@matjrah.com" at bounding box center [86, 56] width 83 height 7
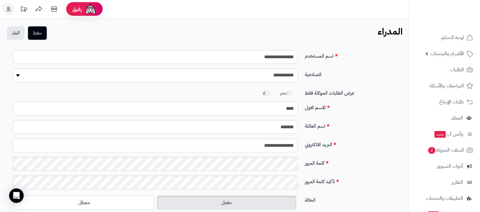
click at [270, 59] on input "**********" at bounding box center [155, 57] width 285 height 14
click at [43, 32] on button "حفظ" at bounding box center [37, 32] width 19 height 13
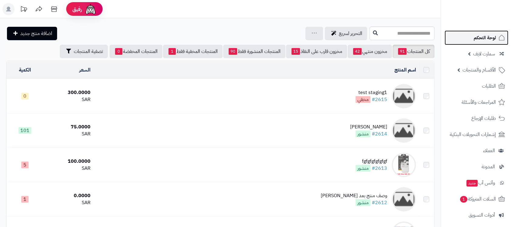
click at [481, 40] on span "لوحة التحكم" at bounding box center [485, 37] width 22 height 9
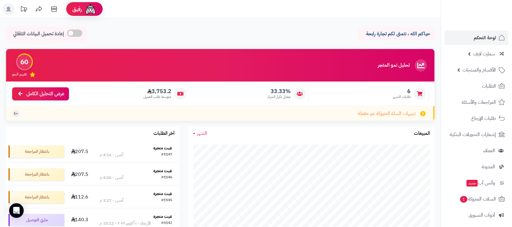
click at [229, 34] on div "حياكم الله ، نتمنى لكم تجارة رابحة إعادة تحميل البيانات التلقائي" at bounding box center [220, 35] width 428 height 18
click at [489, 86] on span "الطلبات" at bounding box center [489, 86] width 14 height 9
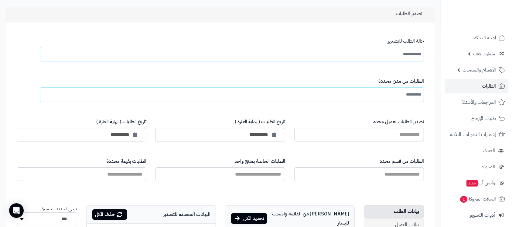
scroll to position [81, 0]
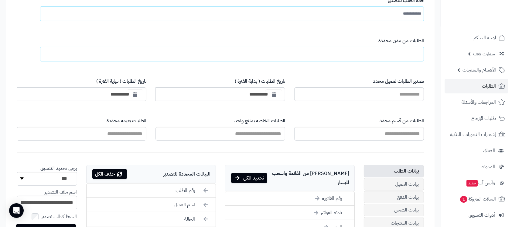
click at [408, 53] on input "text" at bounding box center [408, 54] width 26 height 11
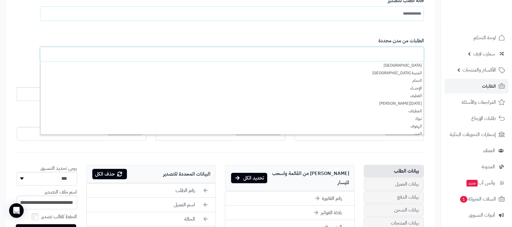
scroll to position [283, 0]
type input "**********"
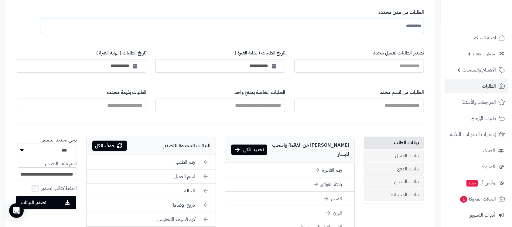
scroll to position [121, 0]
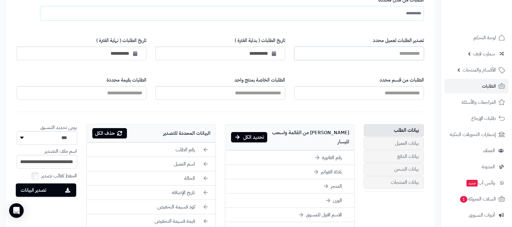
click at [402, 52] on input "تصدير الطلبات لعميل محدد" at bounding box center [359, 53] width 130 height 14
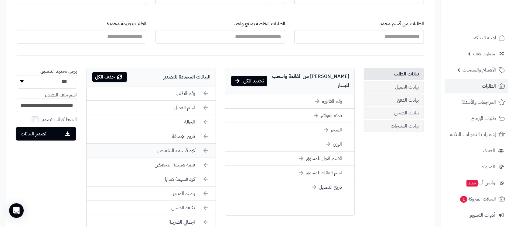
scroll to position [202, 0]
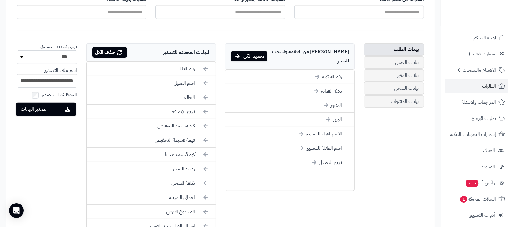
click at [106, 54] on div "حذف الكل" at bounding box center [109, 52] width 35 height 10
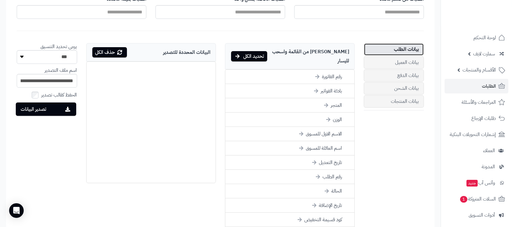
click at [409, 46] on link "بيانات الطلب" at bounding box center [394, 49] width 60 height 12
click at [334, 169] on li "رقم الطلب" at bounding box center [289, 176] width 129 height 14
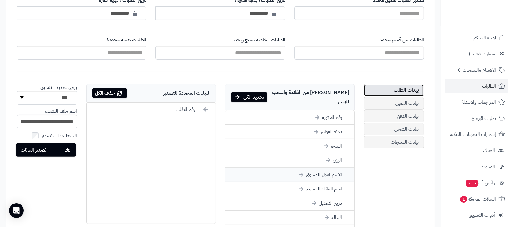
scroll to position [121, 0]
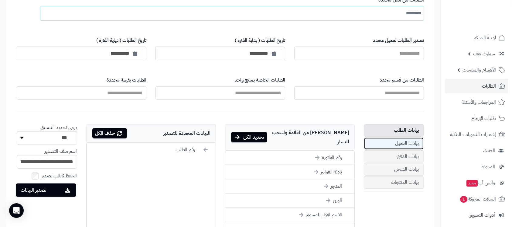
click at [404, 141] on link "بيانات العميل" at bounding box center [394, 143] width 60 height 12
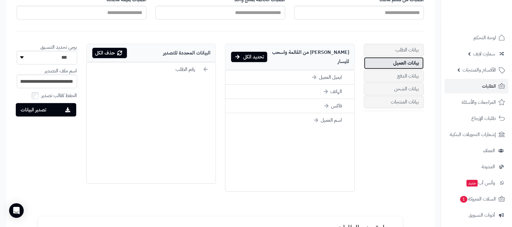
scroll to position [202, 0]
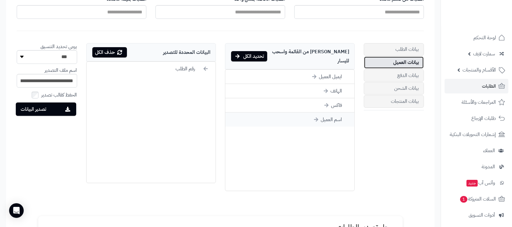
click at [331, 112] on li "اسم العميل" at bounding box center [289, 119] width 129 height 14
click at [332, 84] on li "الهاتف" at bounding box center [289, 91] width 129 height 14
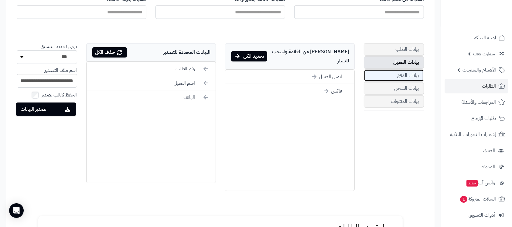
click at [406, 75] on link "بيانات الدفع" at bounding box center [394, 75] width 60 height 12
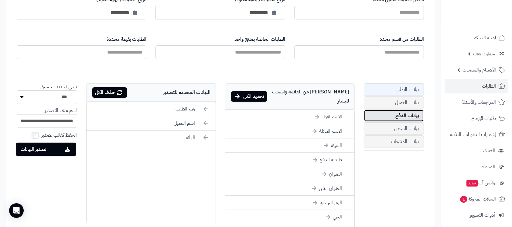
scroll to position [162, 0]
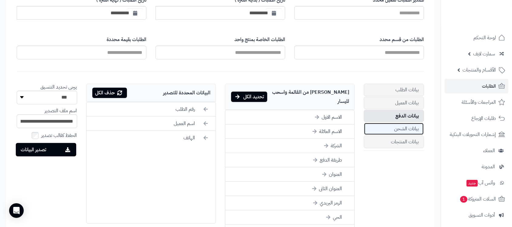
click at [406, 126] on link "بيانات الشحن" at bounding box center [394, 128] width 60 height 12
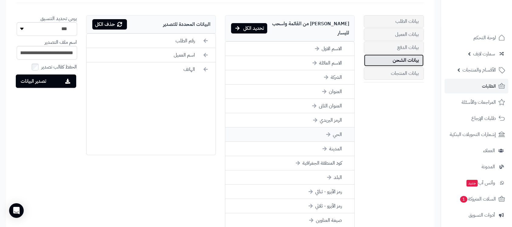
scroll to position [243, 0]
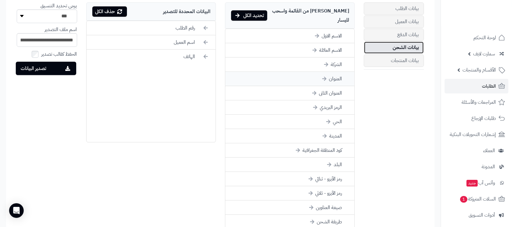
click at [337, 72] on li "العنوان" at bounding box center [289, 79] width 129 height 14
click at [337, 73] on li "العنوان الثانى" at bounding box center [289, 79] width 129 height 14
click at [337, 86] on li "الحي" at bounding box center [289, 93] width 129 height 14
click at [336, 86] on li "المدينة" at bounding box center [289, 93] width 129 height 14
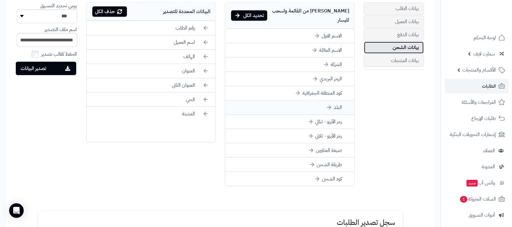
click at [336, 100] on li "البلد" at bounding box center [289, 107] width 129 height 14
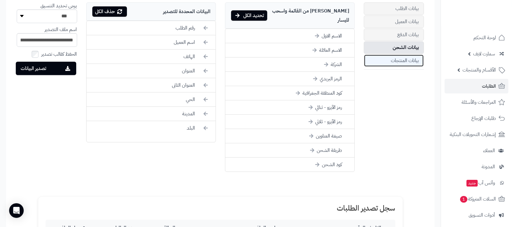
click at [404, 59] on link "بيانات المنتجات" at bounding box center [394, 60] width 60 height 12
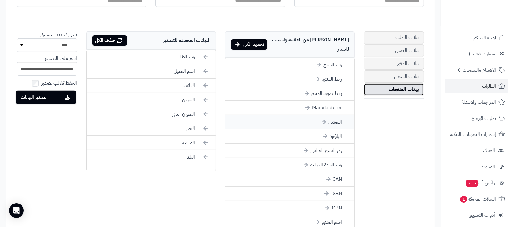
scroll to position [202, 0]
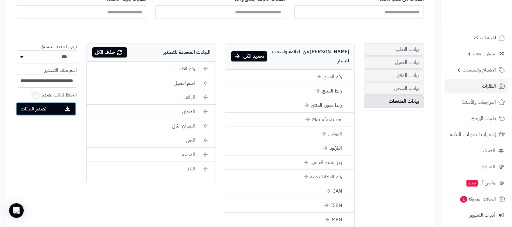
click at [40, 107] on button "تصدير البيانات" at bounding box center [46, 108] width 60 height 13
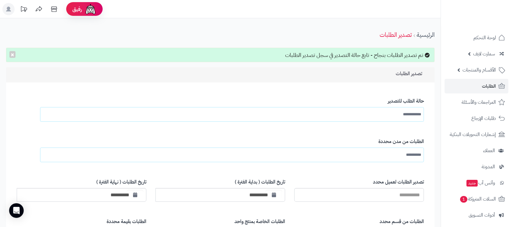
click at [369, 53] on div "تم تصدير الطلبات بنجاح - تابع حالة التصدير في سجل تصدير الطلبات ×" at bounding box center [220, 55] width 428 height 15
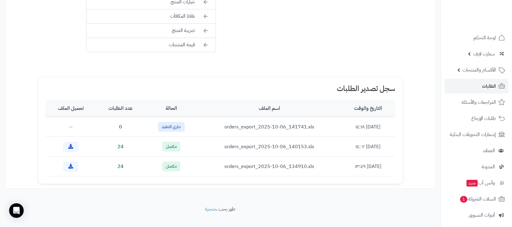
scroll to position [510, 0]
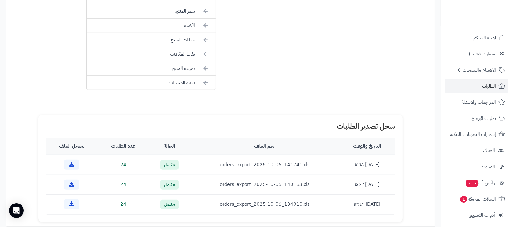
scroll to position [491, 0]
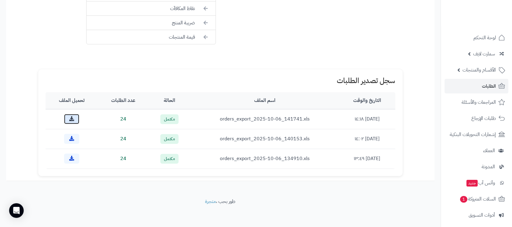
click at [69, 121] on link at bounding box center [71, 119] width 15 height 10
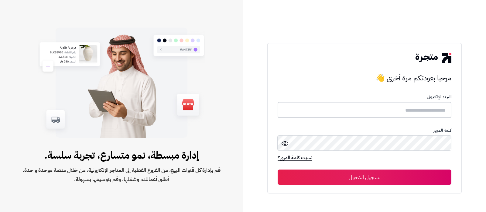
type input "**********"
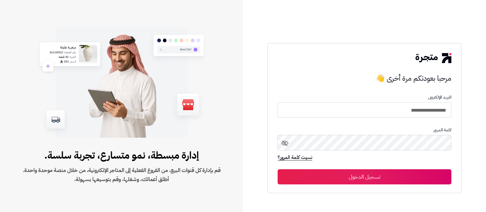
click at [326, 175] on button "تسجيل الدخول" at bounding box center [365, 176] width 174 height 15
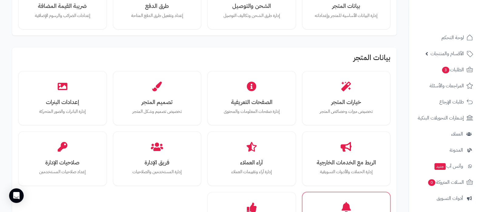
scroll to position [114, 0]
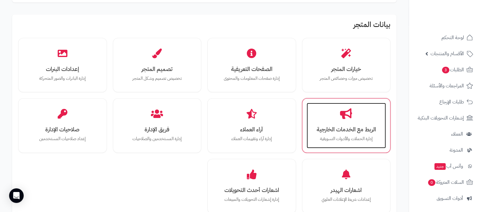
click at [345, 133] on h3 "الربط مع الخدمات الخارجية" at bounding box center [346, 129] width 67 height 6
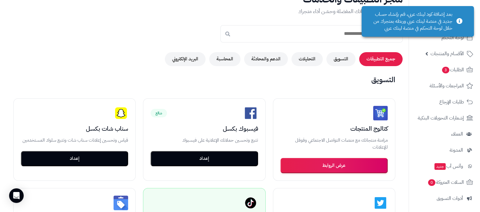
scroll to position [76, 0]
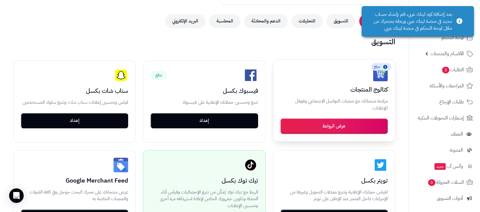
click at [338, 127] on button "عرض الروابط" at bounding box center [334, 126] width 107 height 15
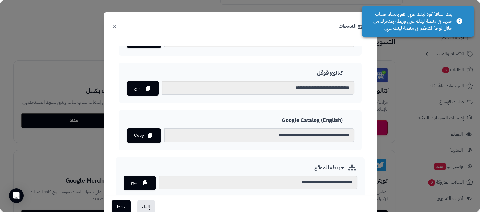
scroll to position [173, 0]
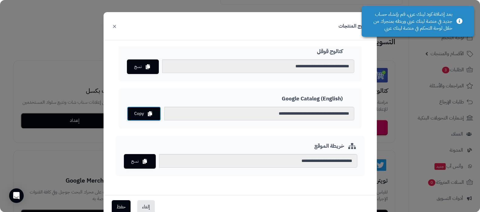
click at [151, 117] on button "Copy" at bounding box center [144, 114] width 34 height 15
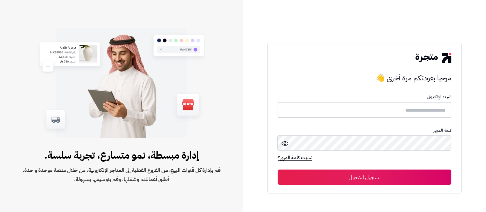
click at [400, 108] on input "text" at bounding box center [365, 110] width 174 height 16
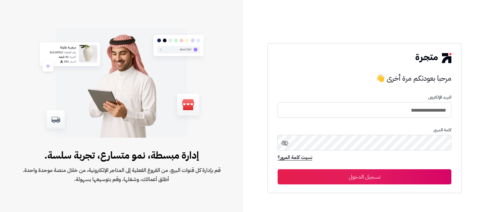
type input "**********"
click at [278, 169] on button "تسجيل الدخول" at bounding box center [365, 176] width 174 height 15
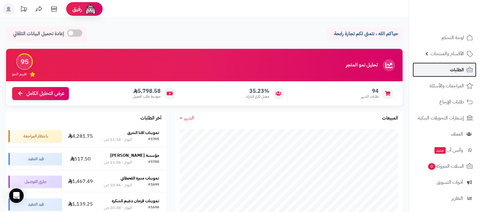
click at [450, 71] on span "الطلبات" at bounding box center [457, 70] width 14 height 9
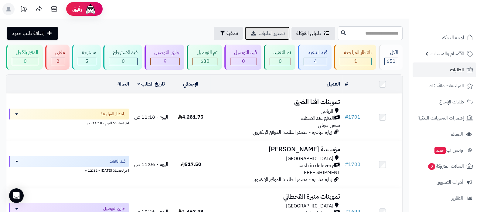
click at [259, 36] on span "تصدير الطلبات" at bounding box center [272, 33] width 26 height 7
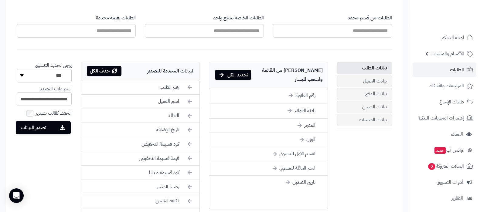
scroll to position [228, 0]
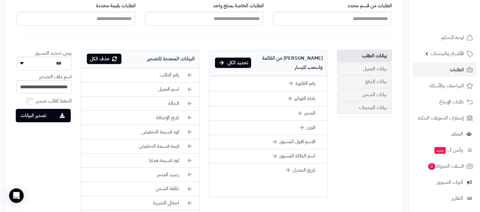
click at [114, 62] on div "حذف الكل" at bounding box center [104, 59] width 35 height 10
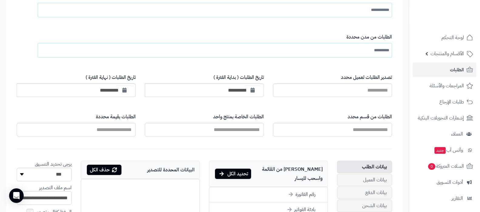
scroll to position [85, 0]
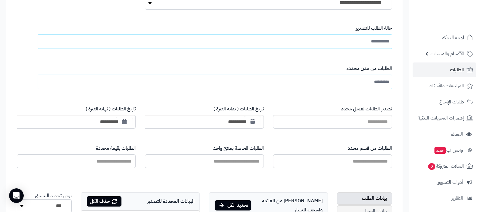
click at [254, 122] on icon "button" at bounding box center [253, 121] width 4 height 5
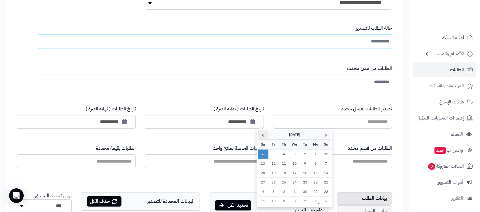
click at [260, 135] on th "›" at bounding box center [263, 134] width 11 height 9
click at [328, 134] on th "‹" at bounding box center [326, 134] width 11 height 9
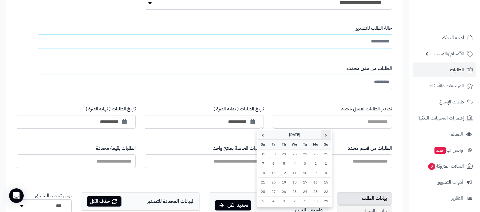
click at [328, 134] on th "‹" at bounding box center [326, 134] width 11 height 9
click at [304, 154] on td "1" at bounding box center [305, 154] width 11 height 10
type input "**********"
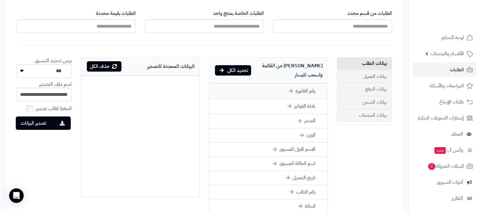
scroll to position [237, 0]
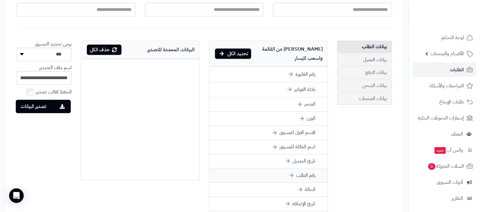
click at [300, 169] on li "رقم الطلب" at bounding box center [268, 176] width 118 height 14
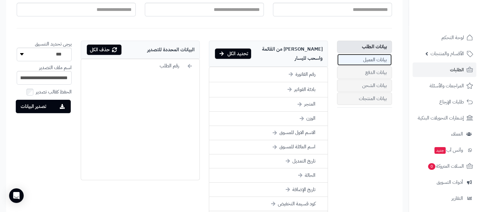
click at [371, 58] on link "بيانات العميل" at bounding box center [364, 60] width 55 height 12
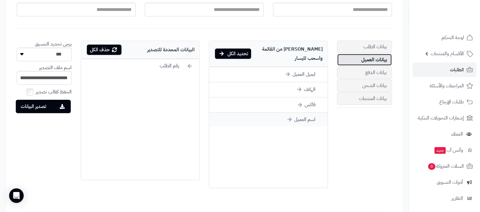
click at [303, 113] on li "اسم العميل" at bounding box center [268, 120] width 118 height 14
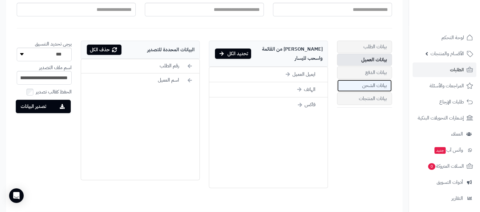
click at [372, 86] on link "بيانات الشحن" at bounding box center [364, 86] width 55 height 12
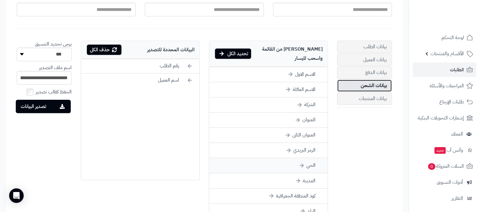
click at [309, 158] on li "الحي" at bounding box center [268, 165] width 118 height 15
click at [309, 158] on li "المدينة" at bounding box center [268, 165] width 118 height 15
click at [307, 173] on li "البلد" at bounding box center [268, 180] width 118 height 15
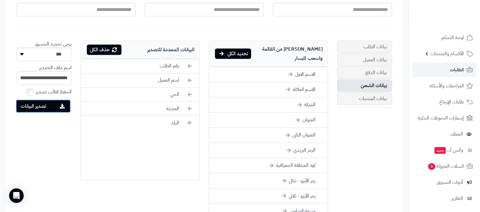
click at [43, 107] on button "تصدير البيانات" at bounding box center [43, 106] width 55 height 13
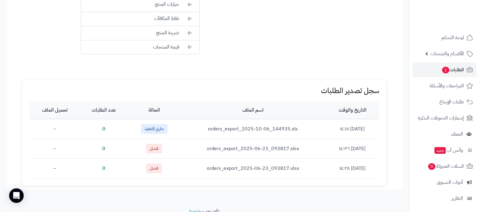
scroll to position [556, 0]
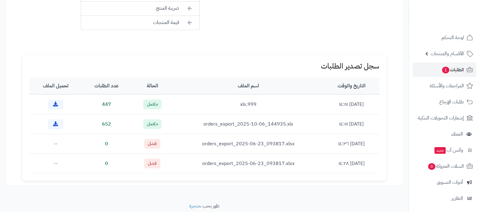
scroll to position [556, 0]
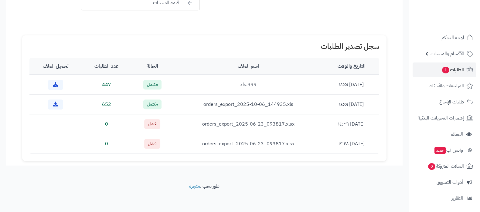
scroll to position [556, 0]
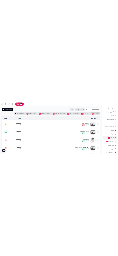
scroll to position [81, 0]
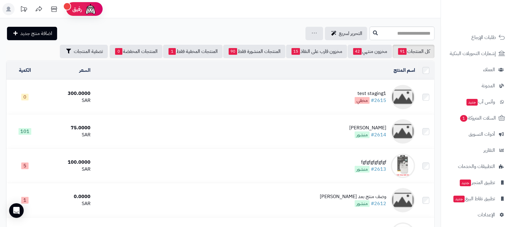
click at [24, 9] on icon at bounding box center [24, 9] width 12 height 12
click at [22, 10] on icon at bounding box center [24, 9] width 12 height 12
click at [11, 7] on rect at bounding box center [8, 9] width 12 height 12
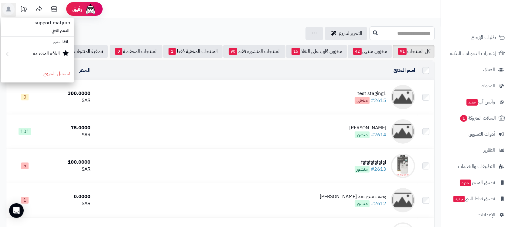
click at [23, 11] on icon at bounding box center [24, 9] width 12 height 12
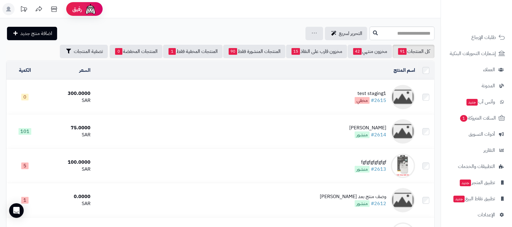
click at [24, 8] on icon at bounding box center [24, 8] width 6 height 5
click at [26, 9] on icon at bounding box center [24, 9] width 12 height 12
click at [42, 9] on icon at bounding box center [39, 9] width 12 height 12
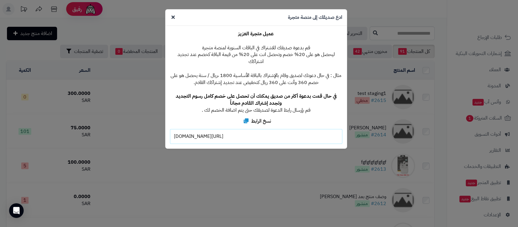
click at [256, 130] on div "https://matjrah.com/?referral=ghith" at bounding box center [256, 136] width 172 height 15
click at [241, 129] on div "https://matjrah.com/?referral=ghith" at bounding box center [256, 136] width 172 height 15
click at [245, 118] on icon at bounding box center [246, 120] width 5 height 5
click at [173, 18] on icon at bounding box center [173, 17] width 3 height 5
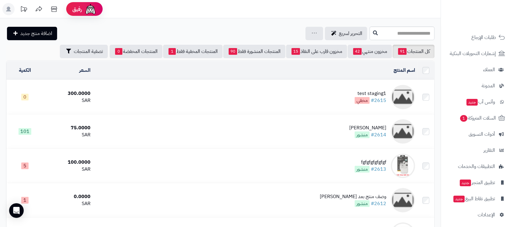
click at [23, 9] on icon at bounding box center [24, 9] width 12 height 12
click at [23, 7] on icon at bounding box center [24, 9] width 12 height 12
click at [22, 9] on icon at bounding box center [24, 9] width 12 height 12
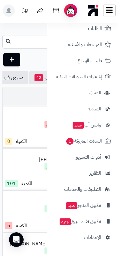
scroll to position [54, 0]
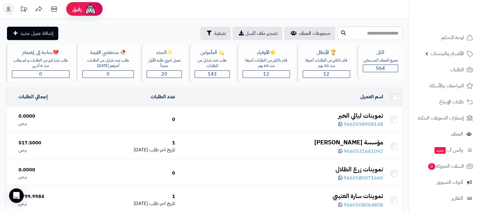
click at [23, 10] on icon at bounding box center [24, 9] width 12 height 12
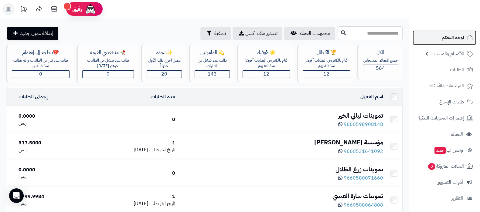
click at [451, 37] on span "لوحة التحكم" at bounding box center [453, 37] width 22 height 9
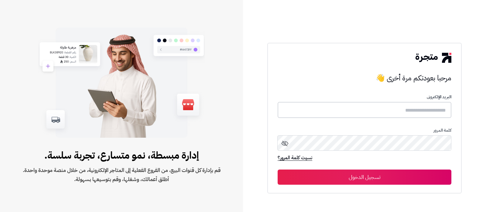
type input "**********"
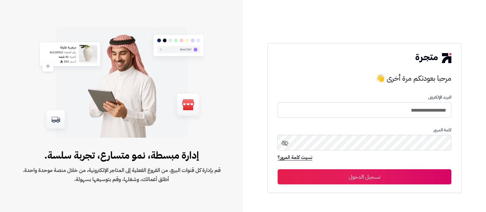
click at [384, 181] on button "تسجيل الدخول" at bounding box center [365, 176] width 174 height 15
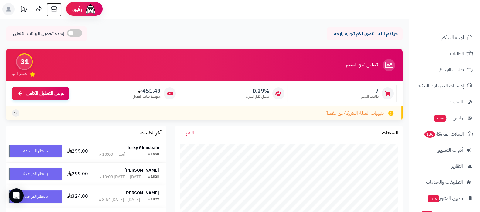
click at [54, 11] on icon at bounding box center [54, 9] width 12 height 12
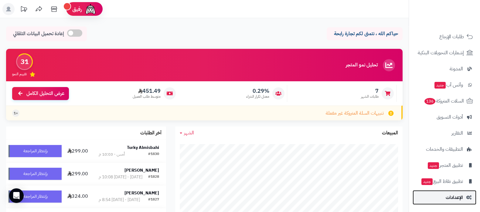
click at [448, 199] on span "الإعدادات" at bounding box center [454, 197] width 17 height 9
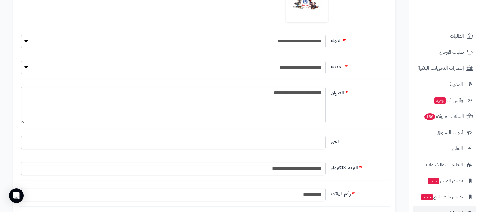
scroll to position [33, 0]
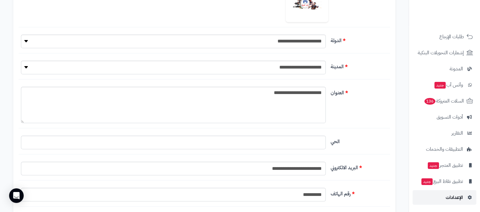
click at [447, 201] on span "الإعدادات" at bounding box center [454, 197] width 17 height 9
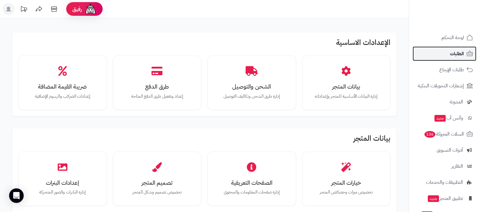
click at [446, 57] on link "الطلبات" at bounding box center [445, 53] width 64 height 15
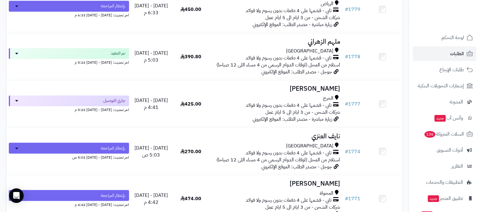
scroll to position [1297, 0]
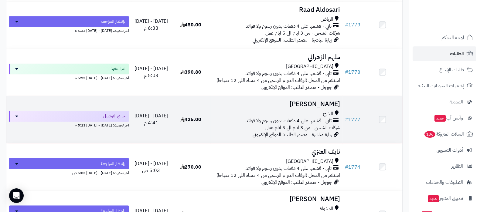
click at [294, 101] on h3 "[PERSON_NAME]" at bounding box center [276, 104] width 127 height 7
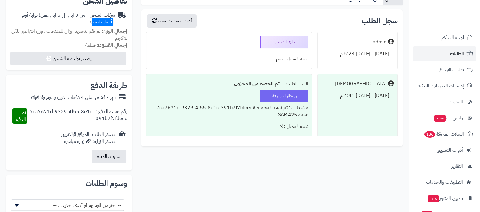
scroll to position [228, 0]
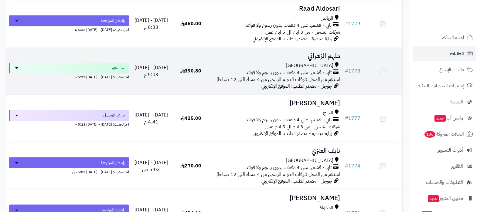
scroll to position [1297, 0]
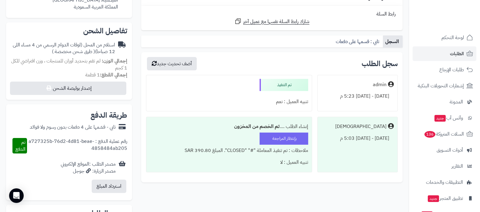
scroll to position [228, 0]
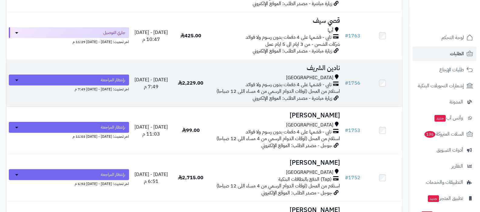
scroll to position [1715, 0]
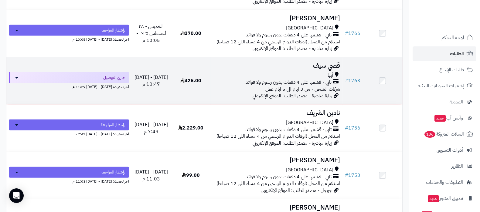
click at [303, 62] on h3 "قصي سيف" at bounding box center [276, 65] width 127 height 7
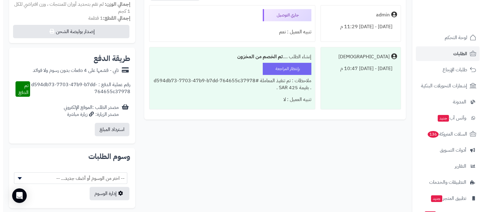
scroll to position [228, 0]
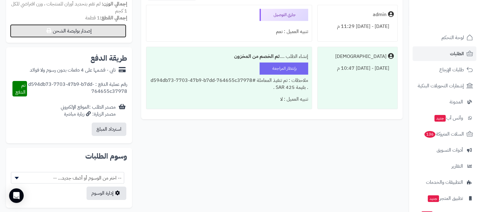
click at [85, 36] on button "إصدار بوليصة الشحن" at bounding box center [68, 30] width 116 height 13
select select "***"
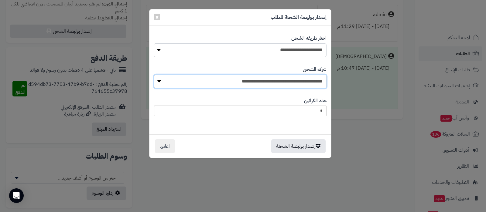
click at [298, 80] on select "**********" at bounding box center [240, 82] width 172 height 14
drag, startPoint x: 298, startPoint y: 80, endPoint x: 283, endPoint y: 73, distance: 17.0
click at [298, 80] on select "**********" at bounding box center [240, 82] width 172 height 14
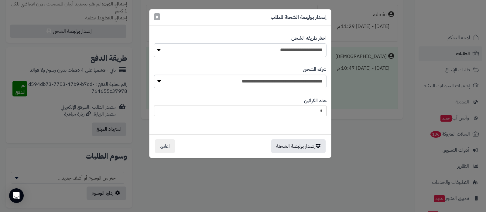
click at [156, 19] on span "×" at bounding box center [157, 16] width 4 height 9
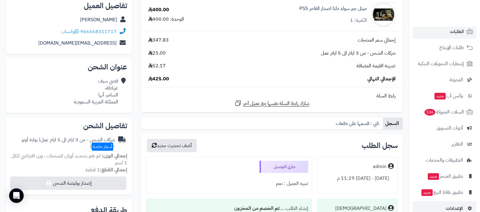
scroll to position [33, 0]
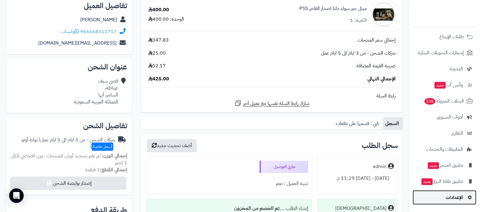
click at [446, 203] on link "الإعدادات" at bounding box center [445, 197] width 64 height 15
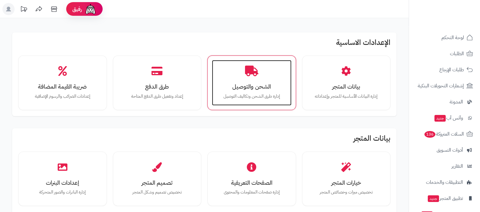
click at [233, 80] on div "الشحن والتوصيل إدارة طرق الشحن وتكاليف التوصيل" at bounding box center [252, 83] width 80 height 46
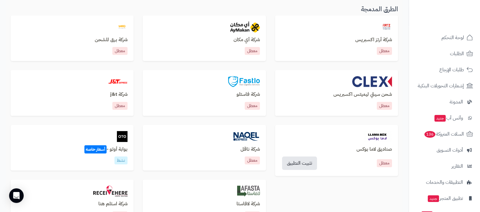
scroll to position [228, 0]
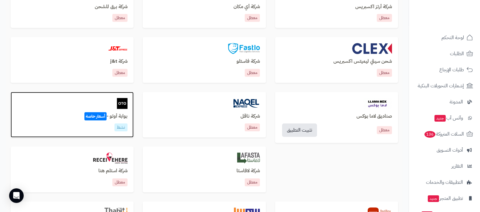
click at [114, 116] on h3 "بوابة أوتو - أسعار خاصة" at bounding box center [72, 116] width 111 height 5
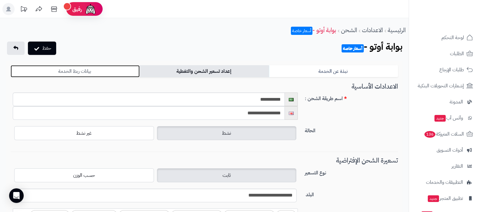
click at [105, 69] on link "بيانات ربط الخدمة" at bounding box center [75, 71] width 129 height 12
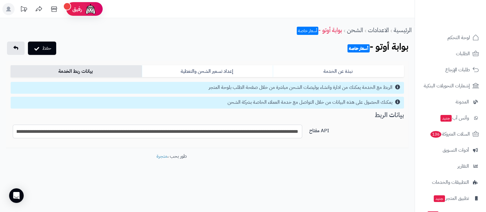
click at [222, 128] on input "**********" at bounding box center [157, 132] width 289 height 14
drag, startPoint x: 234, startPoint y: 133, endPoint x: 339, endPoint y: 131, distance: 105.1
click at [339, 131] on div "**********" at bounding box center [207, 134] width 398 height 19
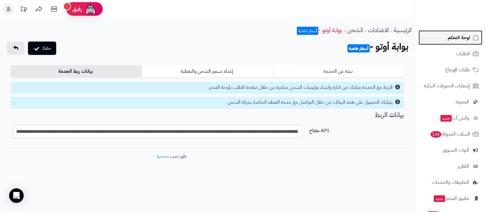
click at [451, 36] on span "لوحة التحكم" at bounding box center [459, 37] width 22 height 9
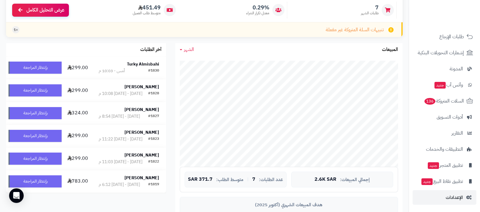
scroll to position [190, 0]
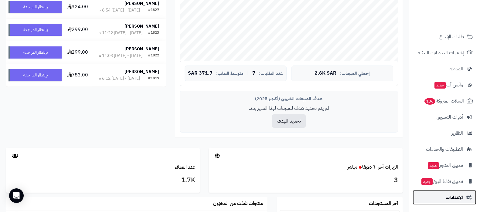
click at [444, 193] on link "الإعدادات" at bounding box center [445, 197] width 64 height 15
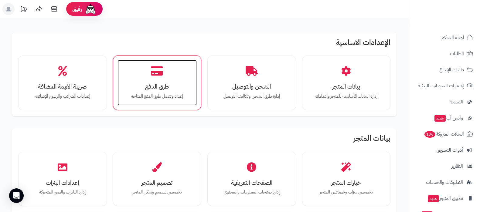
click at [172, 86] on h3 "طرق الدفع" at bounding box center [157, 87] width 67 height 6
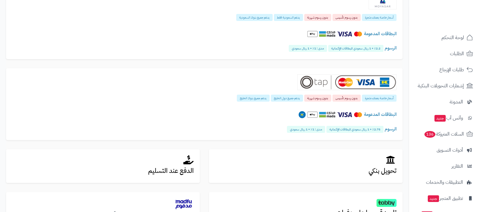
scroll to position [152, 0]
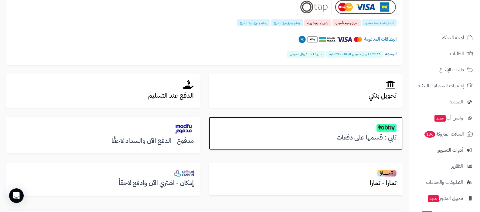
click at [349, 138] on h3 "تابي : قسمها على دفعات" at bounding box center [306, 137] width 182 height 7
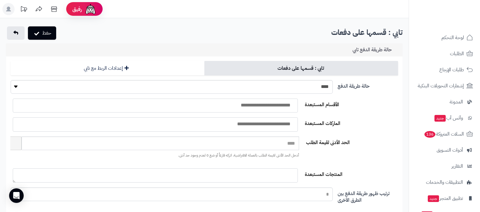
select select
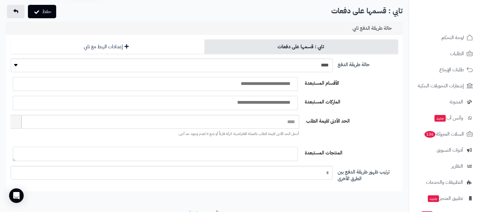
scroll to position [10, 0]
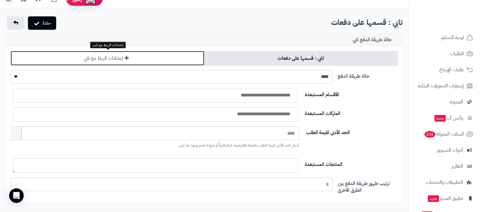
click at [165, 63] on link "إعدادات الربط مع تابي" at bounding box center [108, 58] width 194 height 15
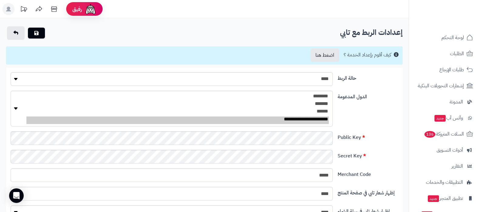
click at [384, 117] on div "**********" at bounding box center [204, 111] width 392 height 41
click at [448, 54] on link "الطلبات" at bounding box center [445, 53] width 64 height 15
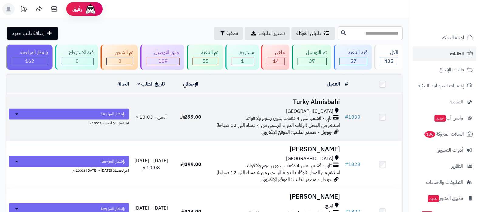
click at [301, 102] on h3 "Turky Almisbahi" at bounding box center [276, 102] width 127 height 7
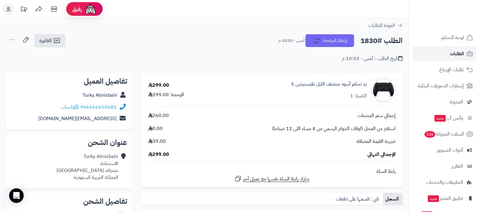
click at [449, 48] on link "الطلبات" at bounding box center [445, 53] width 64 height 15
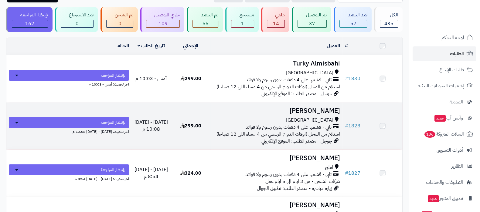
click at [315, 111] on h3 "محمد النعمي" at bounding box center [276, 110] width 127 height 7
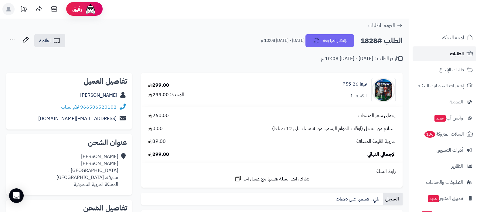
click at [440, 55] on link "الطلبات" at bounding box center [445, 53] width 64 height 15
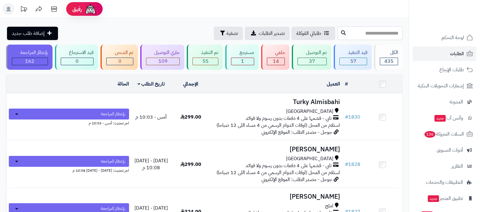
click at [367, 32] on input "text" at bounding box center [370, 33] width 65 height 14
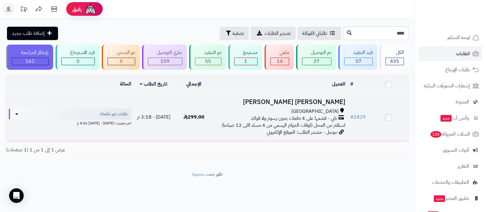
click at [309, 99] on h3 "[PERSON_NAME] [PERSON_NAME]" at bounding box center [280, 102] width 129 height 7
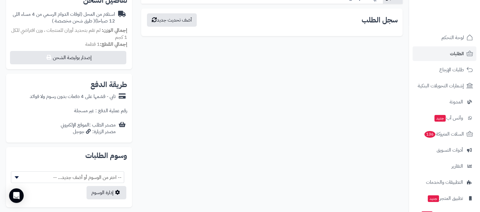
scroll to position [190, 0]
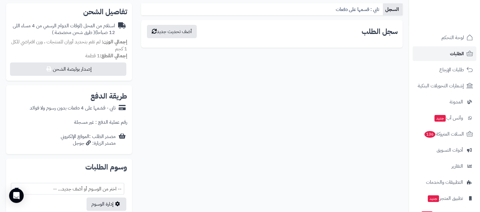
click at [459, 55] on span "الطلبات" at bounding box center [457, 53] width 14 height 9
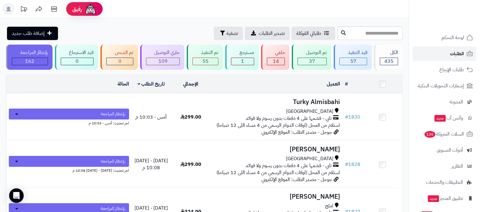
click at [449, 55] on link "الطلبات" at bounding box center [445, 53] width 64 height 15
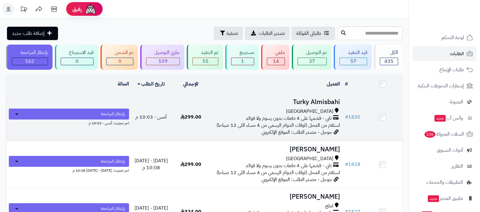
click at [311, 103] on h3 "Turky Almisbahi" at bounding box center [276, 102] width 127 height 7
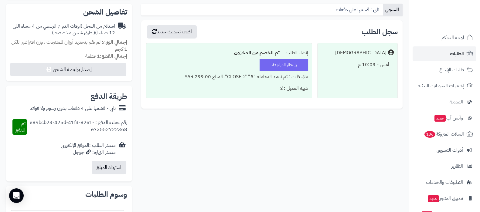
scroll to position [190, 0]
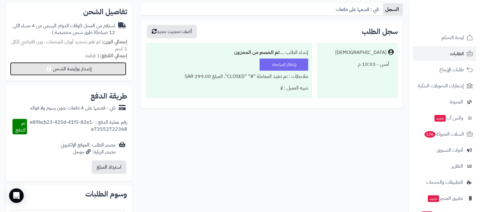
click at [75, 70] on button "إصدار بوليصة الشحن" at bounding box center [68, 68] width 116 height 13
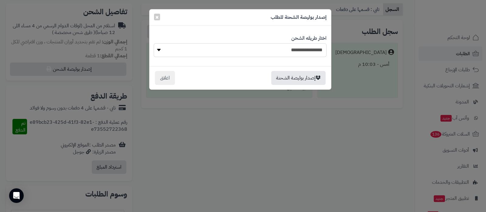
click at [304, 48] on select "**********" at bounding box center [240, 50] width 172 height 14
select select "***"
click at [154, 43] on select "**********" at bounding box center [240, 50] width 172 height 14
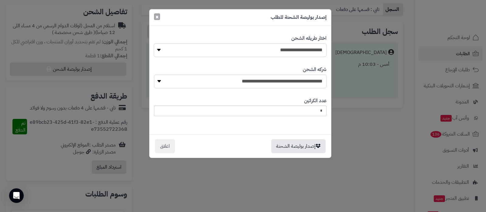
click at [155, 19] on span "×" at bounding box center [157, 16] width 4 height 9
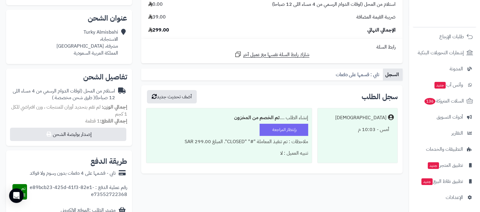
scroll to position [152, 0]
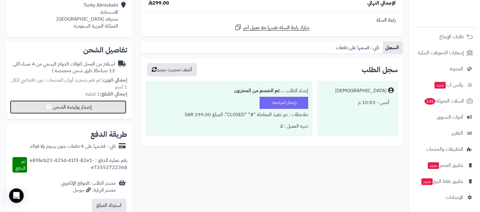
click at [82, 108] on button "إصدار بوليصة الشحن" at bounding box center [68, 107] width 116 height 13
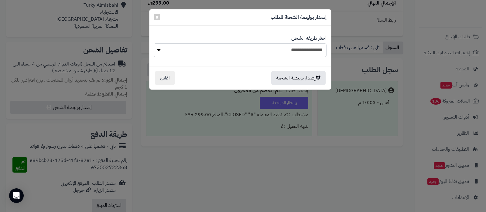
click at [302, 46] on select "**********" at bounding box center [240, 50] width 172 height 14
select select "***"
click at [154, 43] on select "**********" at bounding box center [240, 50] width 172 height 14
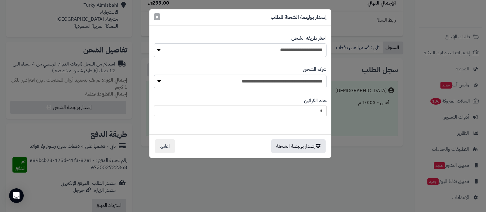
click at [155, 15] on span "×" at bounding box center [157, 16] width 4 height 9
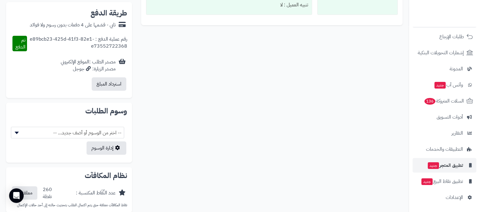
scroll to position [320, 0]
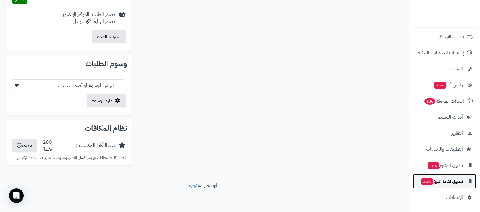
click at [443, 187] on link "تطبيق نقاط البيع جديد" at bounding box center [445, 181] width 64 height 15
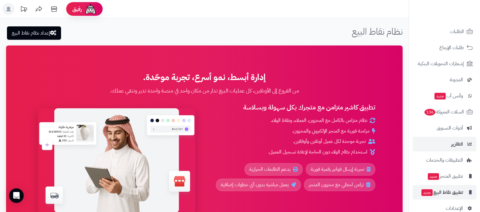
scroll to position [33, 0]
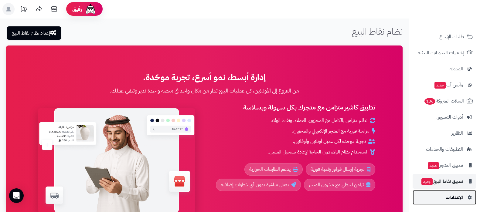
click at [455, 200] on span "الإعدادات" at bounding box center [454, 197] width 17 height 9
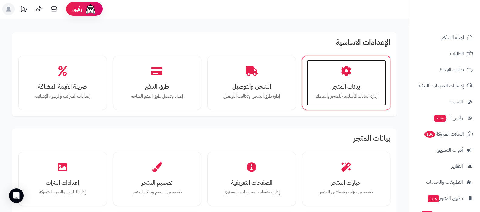
click at [337, 93] on p "إدارة البيانات الأساسية للمتجر وإعداداته" at bounding box center [346, 96] width 67 height 7
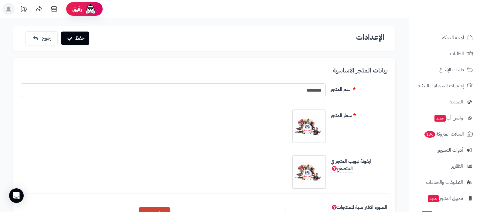
scroll to position [190, 0]
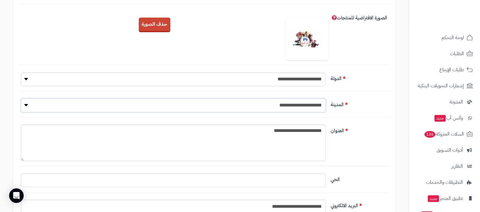
click at [302, 103] on select "**********" at bounding box center [173, 106] width 305 height 14
select select "***"
click at [21, 99] on select "**********" at bounding box center [173, 106] width 305 height 14
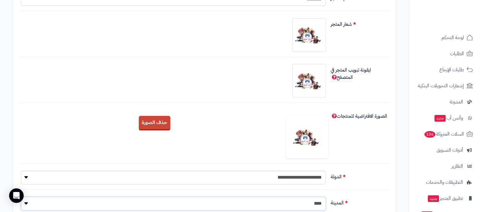
scroll to position [0, 0]
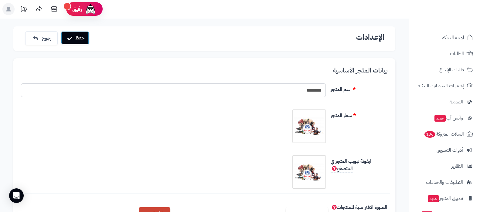
click at [70, 36] on button "حفظ" at bounding box center [75, 37] width 28 height 13
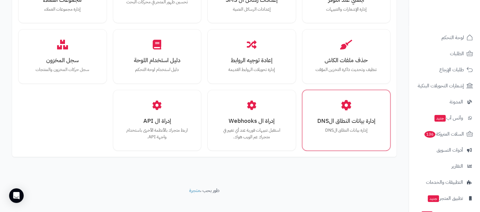
scroll to position [582, 0]
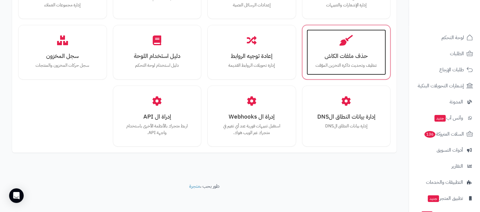
click at [357, 59] on h3 "حذف ملفات الكاش" at bounding box center [346, 56] width 67 height 6
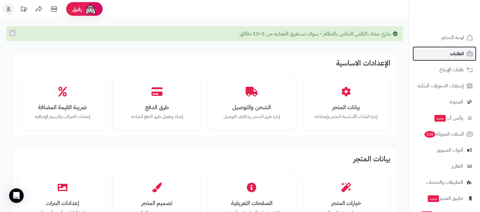
click at [452, 56] on span "الطلبات" at bounding box center [457, 53] width 14 height 9
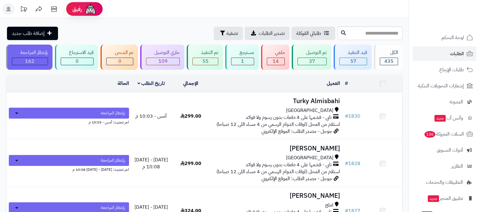
click at [326, 100] on h3 "Turky Almisbahi" at bounding box center [276, 101] width 127 height 7
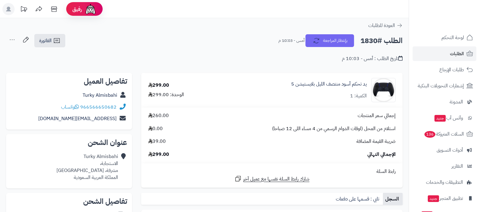
scroll to position [114, 0]
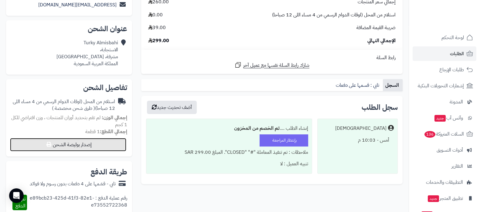
click at [73, 143] on button "إصدار بوليصة الشحن" at bounding box center [68, 144] width 116 height 13
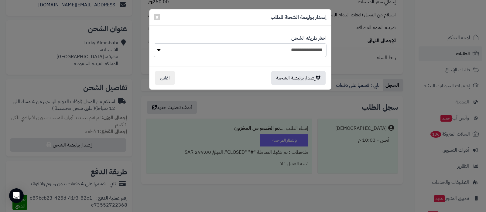
click at [301, 52] on select "**********" at bounding box center [240, 50] width 172 height 14
select select "***"
click at [154, 43] on select "**********" at bounding box center [240, 50] width 172 height 14
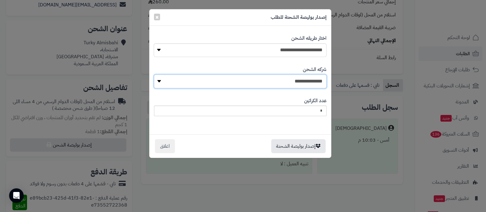
click at [271, 77] on select "**********" at bounding box center [240, 82] width 172 height 14
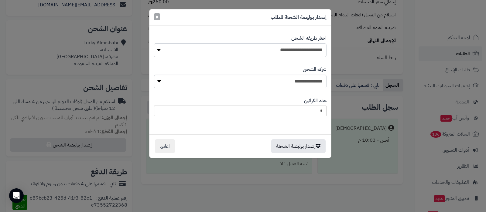
click at [156, 17] on span "×" at bounding box center [157, 16] width 4 height 9
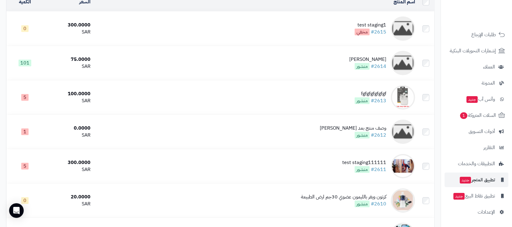
scroll to position [162, 0]
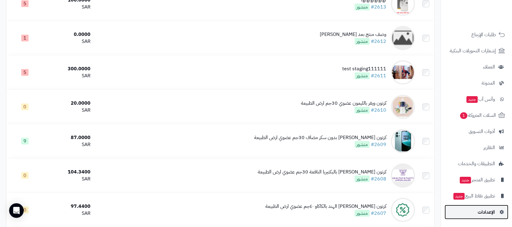
click at [478, 211] on span "الإعدادات" at bounding box center [486, 211] width 17 height 9
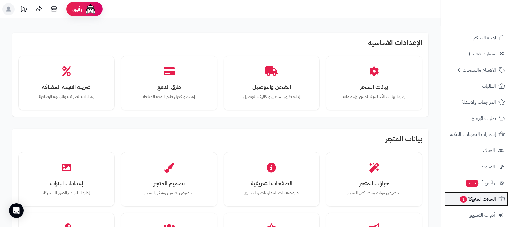
click at [474, 198] on span "السلات المتروكة 1" at bounding box center [477, 198] width 37 height 9
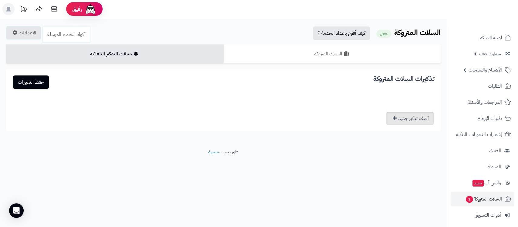
click at [413, 117] on link "أضف تذكير جديد" at bounding box center [410, 117] width 47 height 13
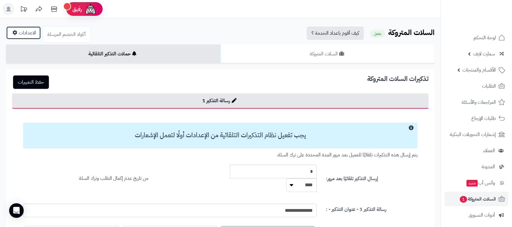
click at [24, 31] on link "الاعدادات" at bounding box center [23, 32] width 35 height 13
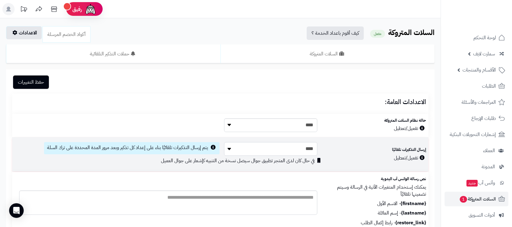
click at [296, 147] on select "**** ****" at bounding box center [270, 149] width 93 height 14
select select "***"
click at [224, 142] on select "**** ****" at bounding box center [270, 149] width 93 height 14
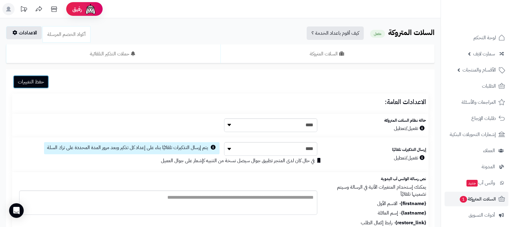
click at [42, 80] on button "حفظ التغييرات" at bounding box center [31, 81] width 36 height 13
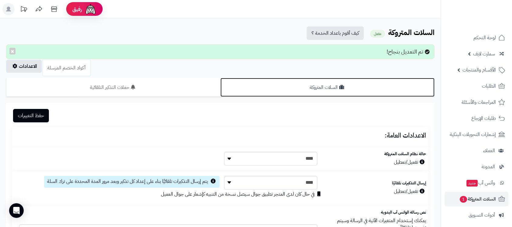
click at [346, 85] on link "السلات المتروكة" at bounding box center [327, 87] width 214 height 19
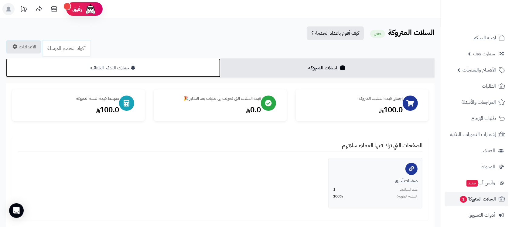
click at [156, 69] on link "حملات التذكير التلقائية" at bounding box center [113, 67] width 214 height 19
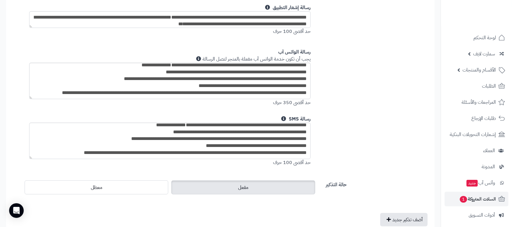
scroll to position [17, 0]
click at [480, 182] on span "وآتس آب جديد" at bounding box center [480, 182] width 29 height 9
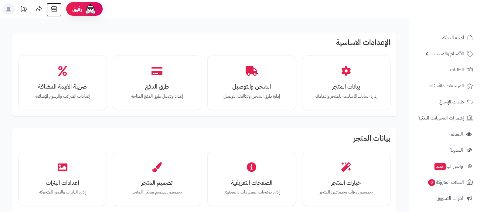
click at [56, 10] on icon at bounding box center [54, 8] width 6 height 5
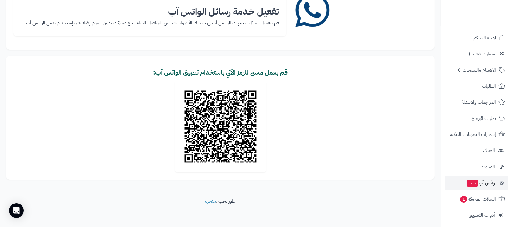
scroll to position [61, 0]
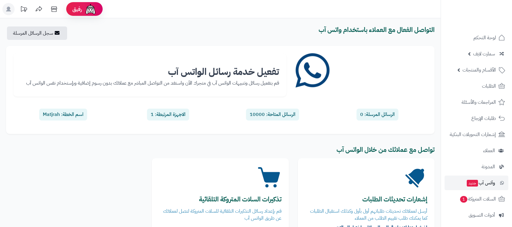
scroll to position [60, 0]
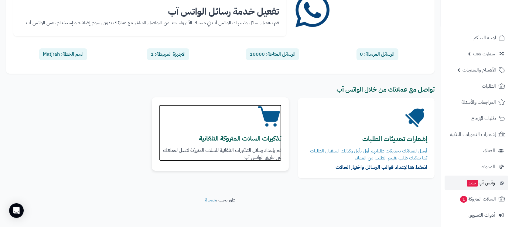
click at [252, 141] on b "تذكيرات السلات المتروكة التلقائية" at bounding box center [240, 138] width 83 height 10
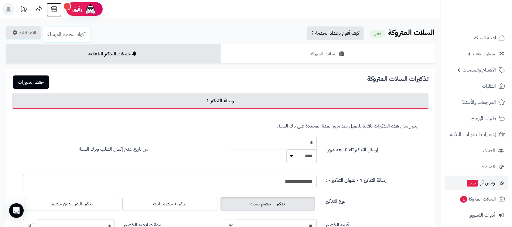
click at [55, 5] on icon at bounding box center [54, 9] width 12 height 12
drag, startPoint x: 305, startPoint y: 140, endPoint x: 320, endPoint y: 140, distance: 15.5
click at [320, 140] on div "* ***** ****" at bounding box center [237, 148] width 168 height 27
type input "*"
click at [304, 155] on select "***** ****" at bounding box center [301, 156] width 30 height 14
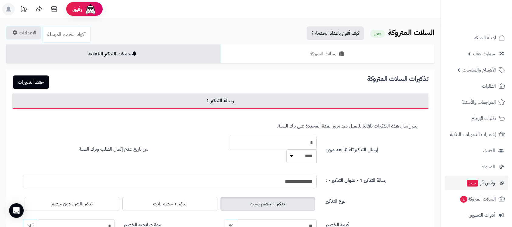
select select "*****"
click at [286, 149] on select "***** ****" at bounding box center [301, 156] width 30 height 14
click at [36, 81] on button "حفظ التغييرات" at bounding box center [31, 81] width 36 height 13
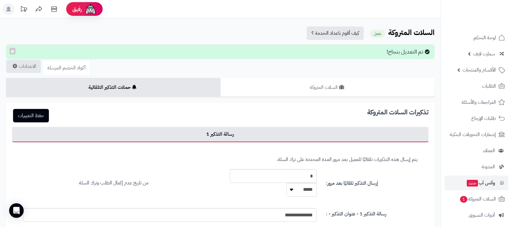
scroll to position [84, 0]
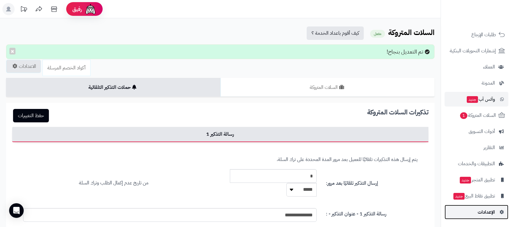
click at [482, 217] on link "الإعدادات" at bounding box center [477, 211] width 64 height 15
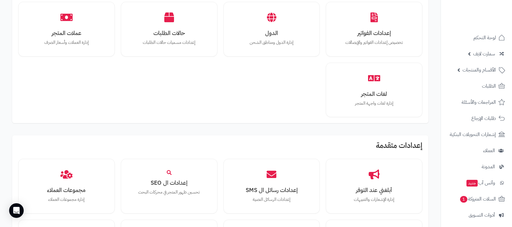
scroll to position [405, 0]
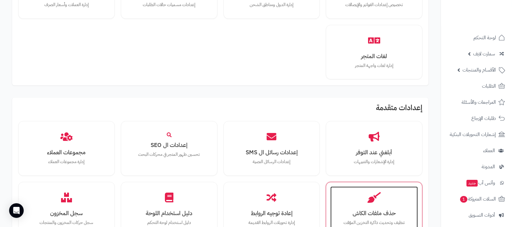
click at [387, 210] on h3 "حذف ملفات الكاش" at bounding box center [373, 213] width 75 height 6
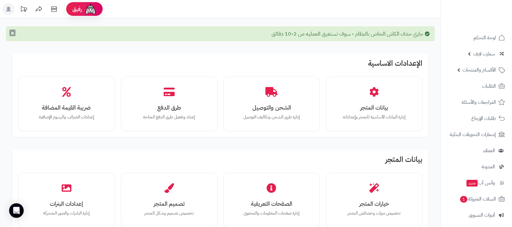
click at [11, 33] on button "×" at bounding box center [12, 32] width 6 height 7
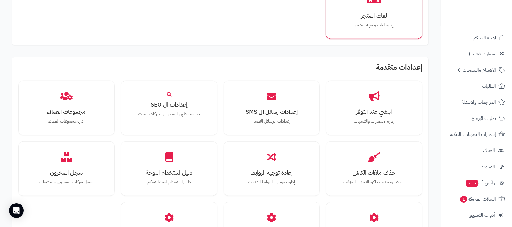
scroll to position [526, 0]
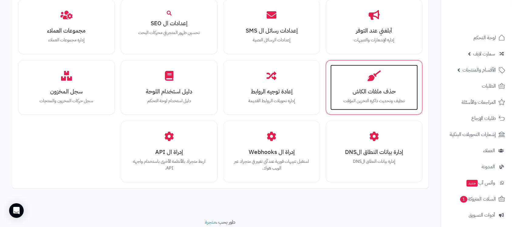
click at [373, 94] on h3 "حذف ملفات الكاش" at bounding box center [373, 91] width 75 height 6
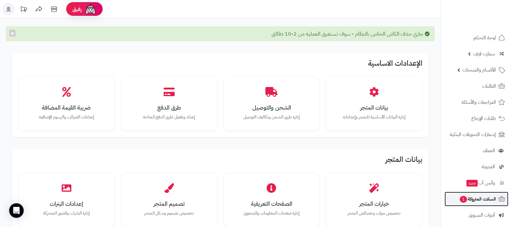
click at [483, 197] on span "السلات المتروكة 1" at bounding box center [477, 198] width 37 height 9
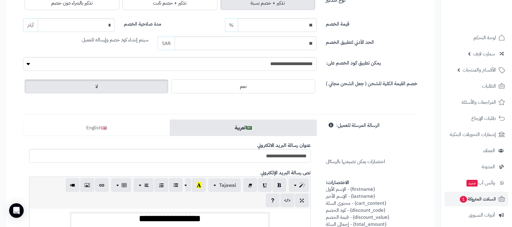
scroll to position [162, 0]
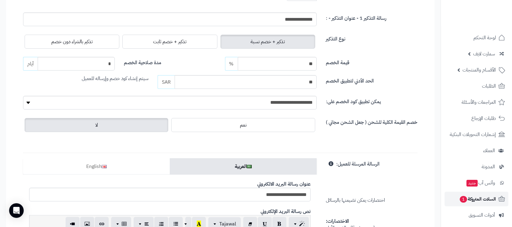
click at [478, 196] on span "السلات المتروكة 1" at bounding box center [477, 198] width 37 height 9
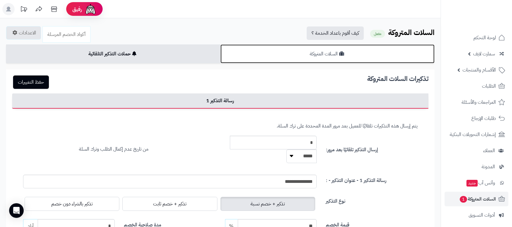
click at [364, 55] on link "السلات المتروكة" at bounding box center [327, 53] width 214 height 19
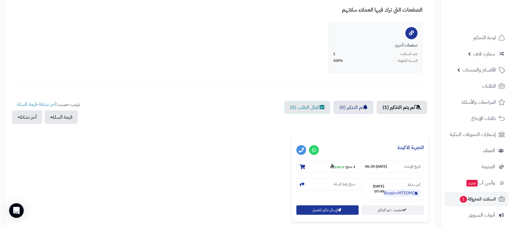
scroll to position [162, 0]
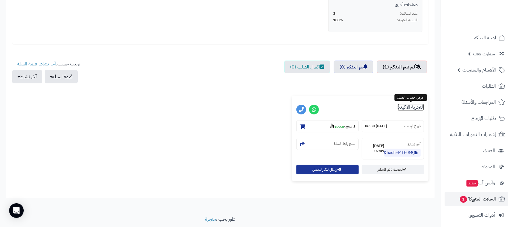
click at [410, 108] on link "التجربة الاكيدة" at bounding box center [410, 106] width 26 height 7
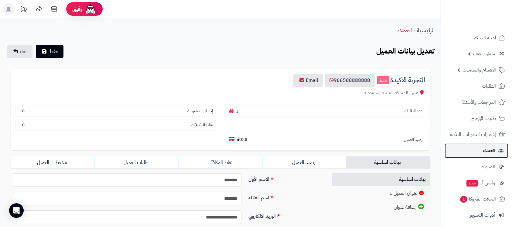
click at [486, 147] on span "العملاء" at bounding box center [489, 150] width 12 height 9
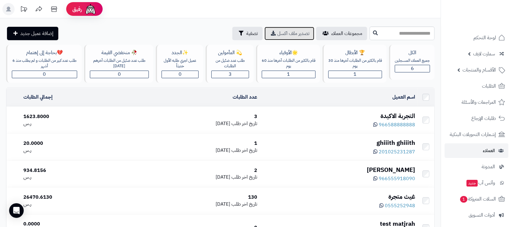
click at [277, 30] on span "تصدير ملف اكسل" at bounding box center [293, 33] width 32 height 7
